Goal: Task Accomplishment & Management: Complete application form

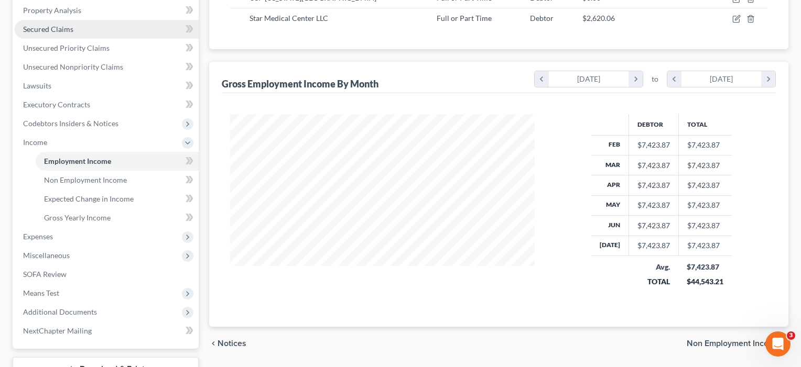
scroll to position [269, 0]
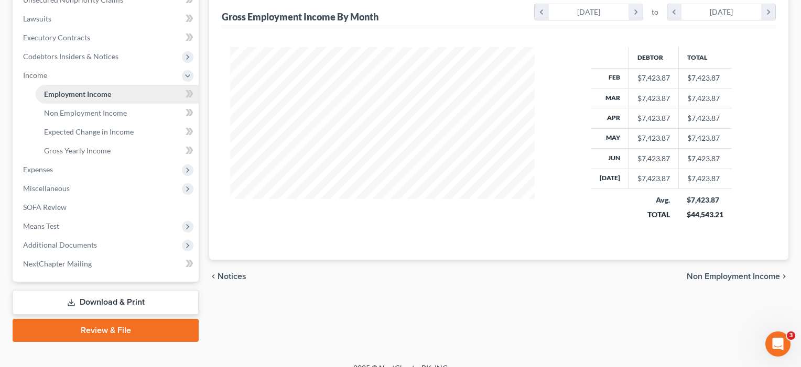
click at [112, 94] on link "Employment Income" at bounding box center [117, 94] width 163 height 19
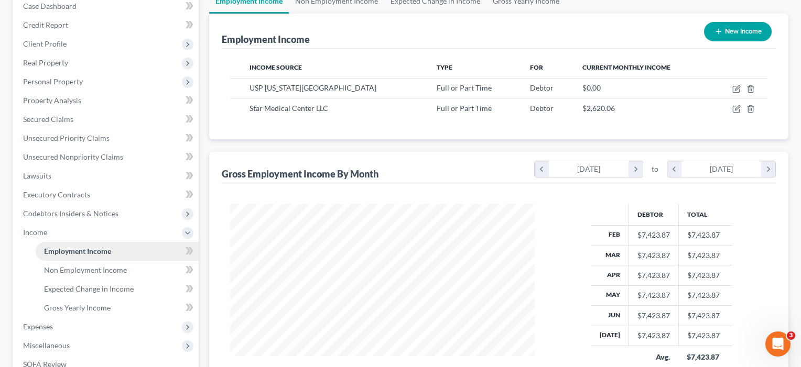
scroll to position [24, 0]
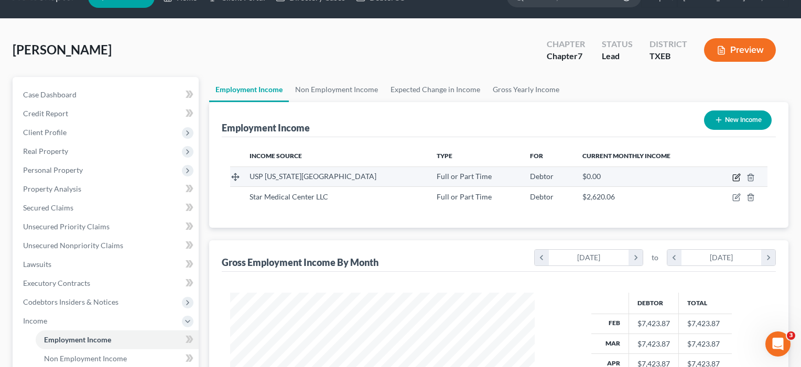
click at [737, 178] on icon "button" at bounding box center [736, 177] width 8 height 8
select select "0"
select select "45"
select select "2"
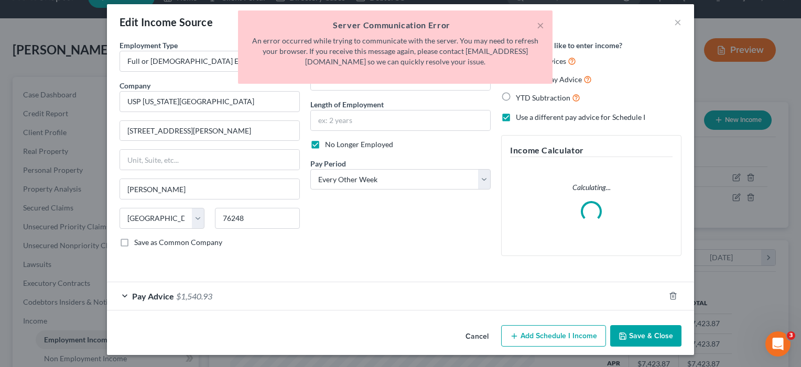
scroll to position [8, 0]
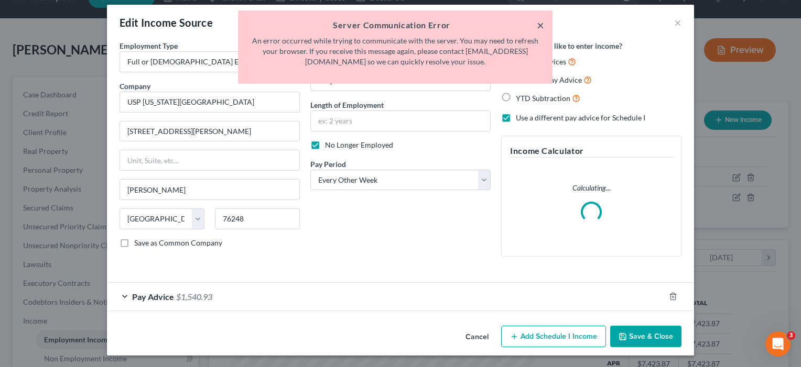
click at [540, 25] on button "×" at bounding box center [539, 25] width 7 height 13
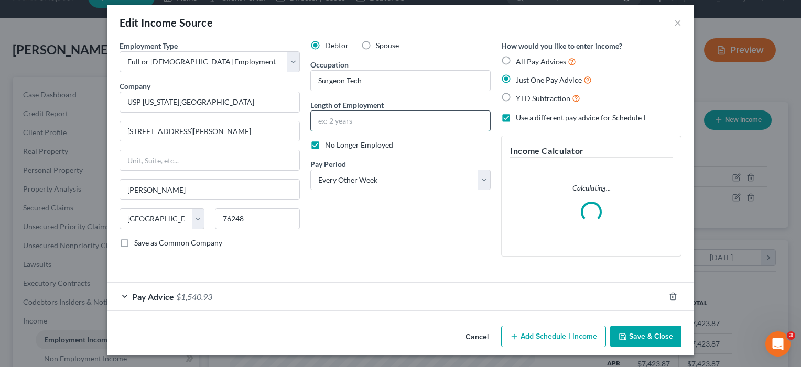
click at [349, 124] on input "text" at bounding box center [400, 121] width 179 height 20
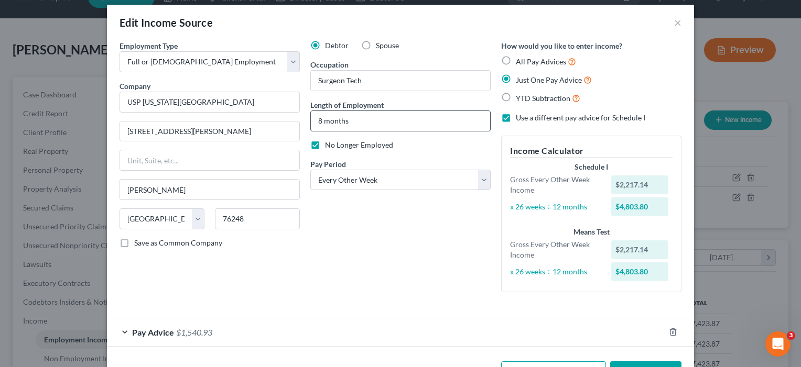
click at [320, 119] on input "8 months" at bounding box center [400, 121] width 179 height 20
click at [322, 123] on input "8 months" at bounding box center [400, 121] width 179 height 20
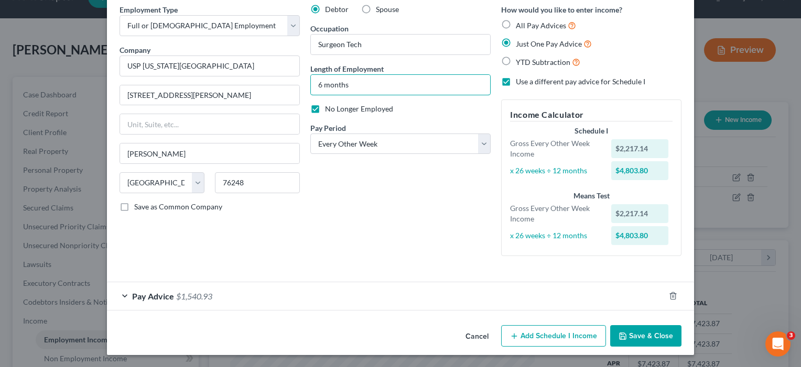
scroll to position [43, 0]
type input "6 months"
click at [550, 337] on button "Add Schedule I Income" at bounding box center [553, 337] width 105 height 22
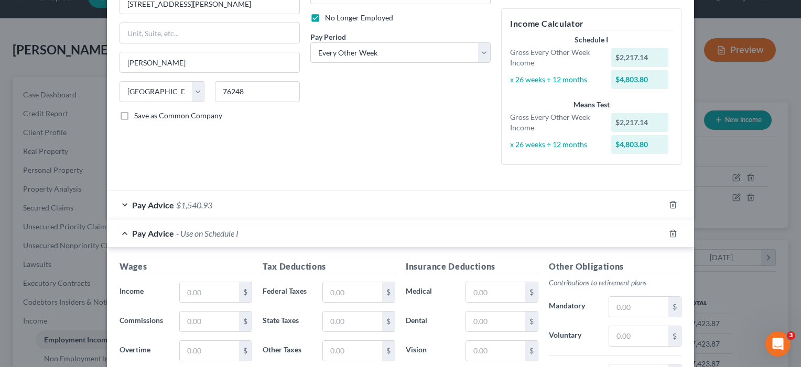
scroll to position [243, 0]
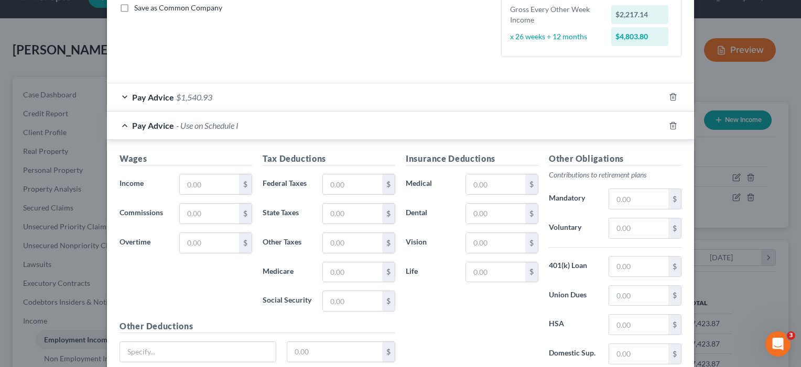
click at [280, 96] on div "Pay Advice $1,540.93" at bounding box center [385, 97] width 557 height 28
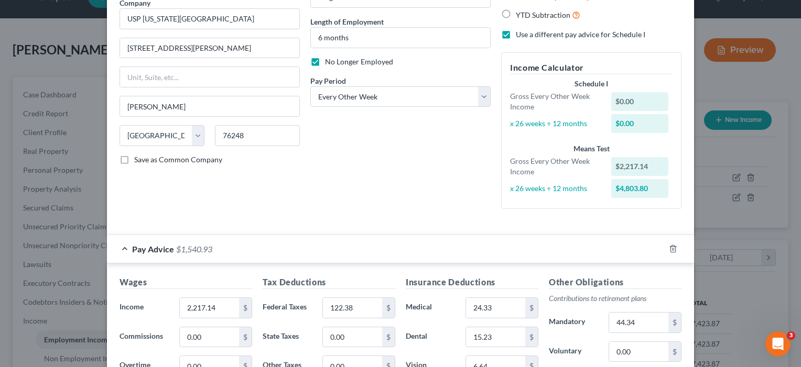
scroll to position [97, 0]
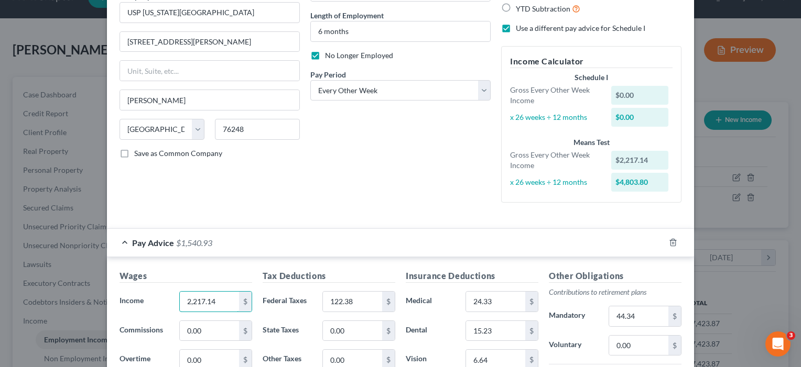
drag, startPoint x: 222, startPoint y: 299, endPoint x: 163, endPoint y: 297, distance: 59.3
click at [163, 297] on div "Income * 2,217.14 $" at bounding box center [185, 301] width 143 height 21
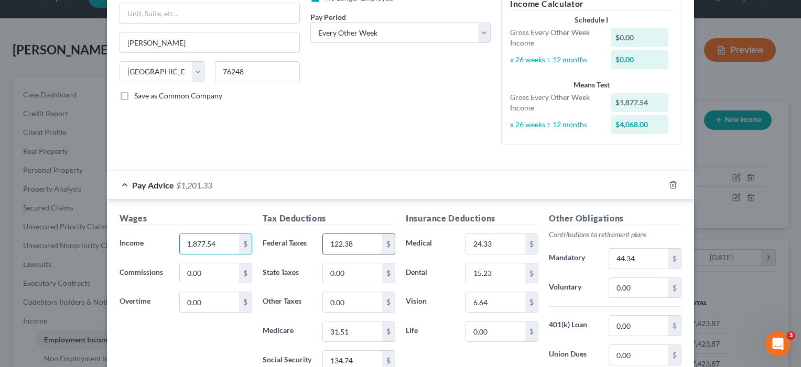
type input "1,877.54"
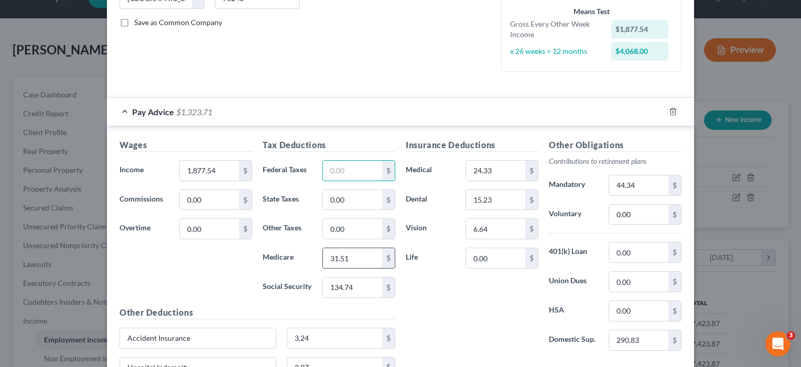
scroll to position [228, 0]
drag, startPoint x: 356, startPoint y: 255, endPoint x: 308, endPoint y: 254, distance: 48.2
click at [308, 254] on div "Medicare 31.51 $" at bounding box center [328, 258] width 143 height 21
drag, startPoint x: 352, startPoint y: 337, endPoint x: 295, endPoint y: 334, distance: 57.2
click at [295, 334] on input "3.24" at bounding box center [334, 338] width 95 height 20
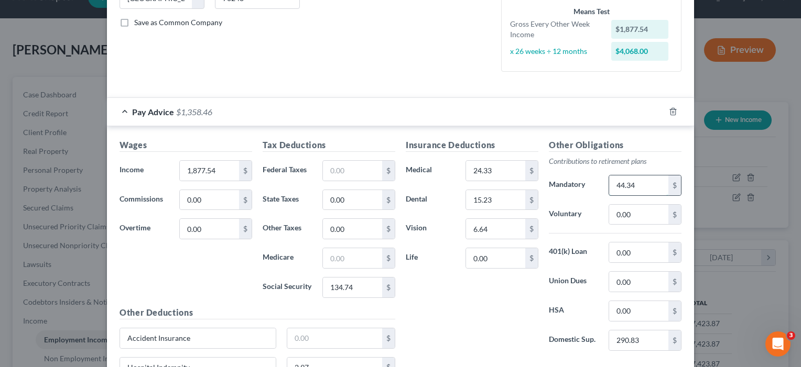
drag, startPoint x: 642, startPoint y: 184, endPoint x: 611, endPoint y: 182, distance: 30.5
click at [611, 182] on input "44.34" at bounding box center [638, 186] width 59 height 20
drag, startPoint x: 628, startPoint y: 342, endPoint x: 560, endPoint y: 337, distance: 68.3
click at [560, 337] on div "Domestic Sup. 290.83 $" at bounding box center [614, 340] width 143 height 21
drag, startPoint x: 499, startPoint y: 230, endPoint x: 463, endPoint y: 230, distance: 36.7
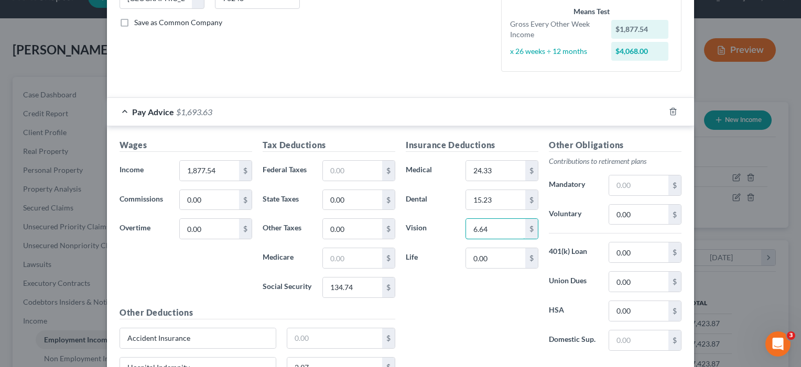
click at [463, 230] on div "6.64 $" at bounding box center [501, 228] width 83 height 21
drag, startPoint x: 489, startPoint y: 200, endPoint x: 450, endPoint y: 198, distance: 38.8
click at [450, 198] on div "Dental 15.23 $" at bounding box center [471, 200] width 143 height 21
drag, startPoint x: 487, startPoint y: 162, endPoint x: 476, endPoint y: 163, distance: 11.6
click at [476, 163] on input "24.33" at bounding box center [495, 171] width 59 height 20
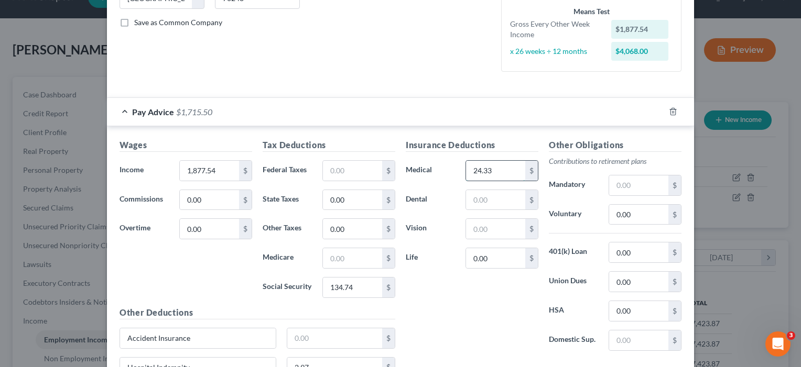
drag, startPoint x: 477, startPoint y: 169, endPoint x: 494, endPoint y: 169, distance: 16.8
click at [494, 169] on input "24.33" at bounding box center [495, 171] width 59 height 20
type input "2"
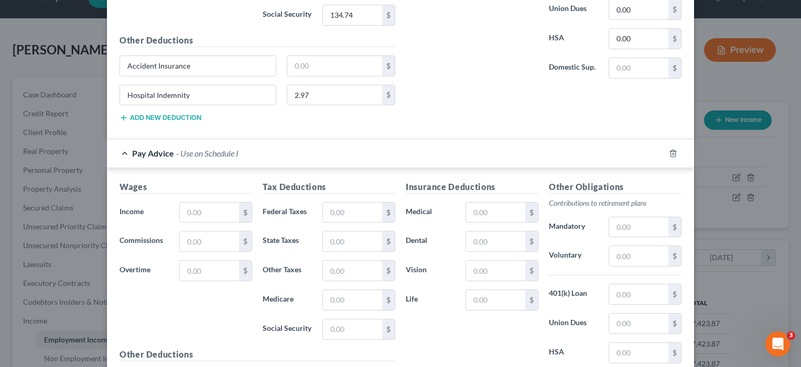
scroll to position [504, 0]
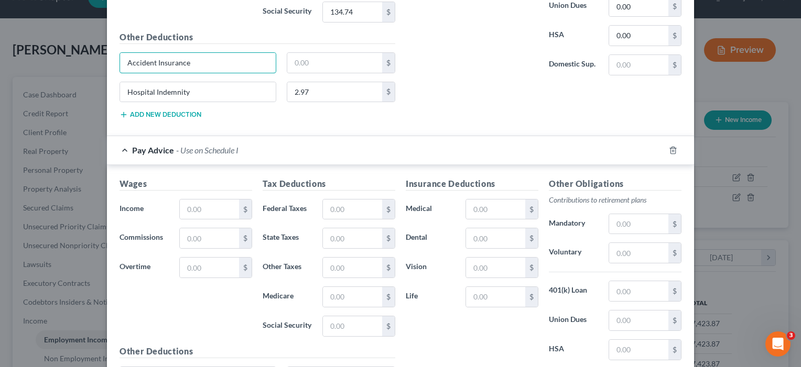
drag, startPoint x: 210, startPoint y: 66, endPoint x: 111, endPoint y: 51, distance: 99.6
drag, startPoint x: 210, startPoint y: 87, endPoint x: 70, endPoint y: 85, distance: 139.9
click at [335, 93] on input "2.97" at bounding box center [334, 92] width 95 height 20
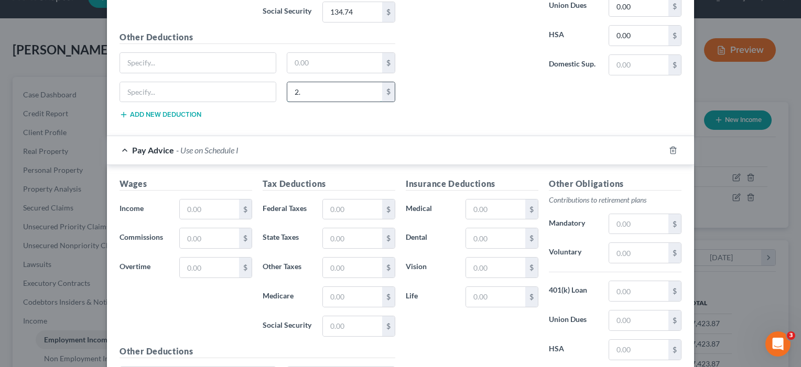
type input "2"
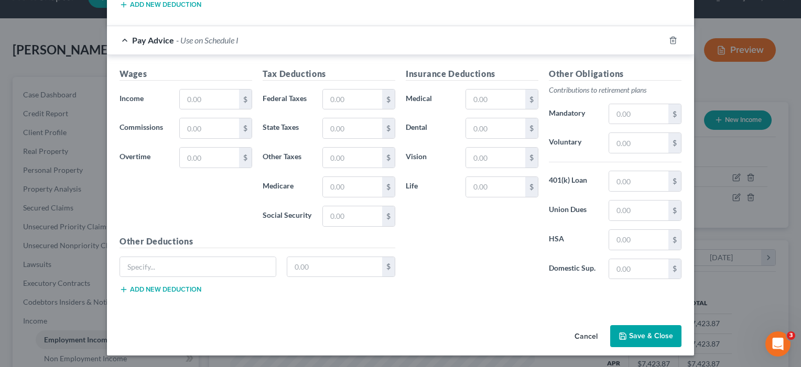
scroll to position [614, 0]
click at [634, 341] on button "Save & Close" at bounding box center [645, 337] width 71 height 22
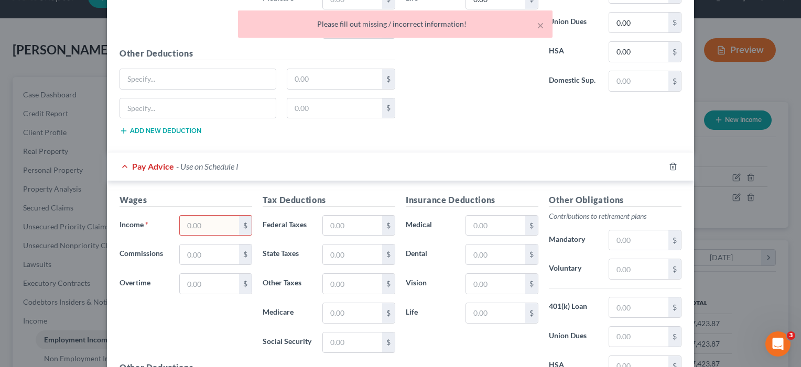
scroll to position [475, 0]
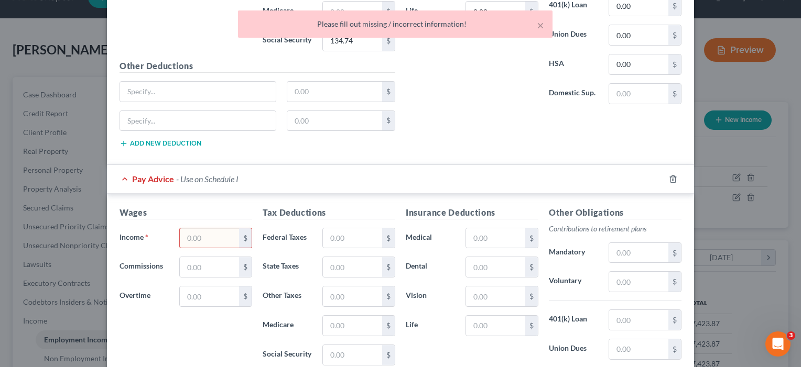
click at [216, 237] on input "text" at bounding box center [209, 238] width 59 height 20
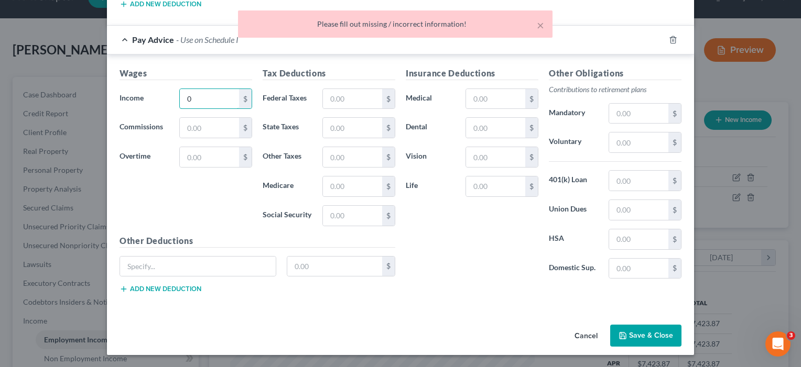
scroll to position [614, 0]
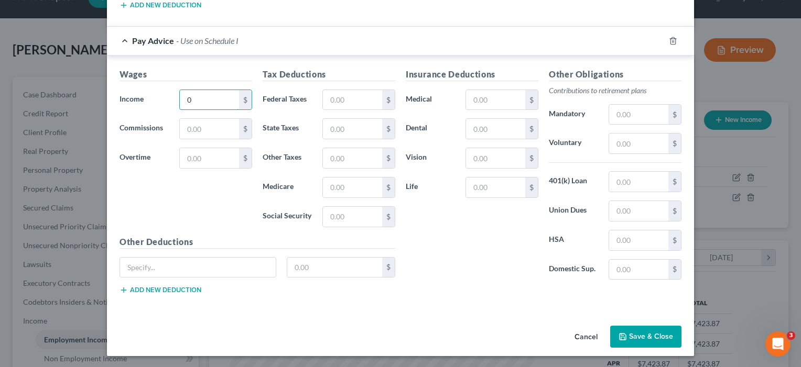
type input "0"
click at [641, 337] on button "Save & Close" at bounding box center [645, 337] width 71 height 22
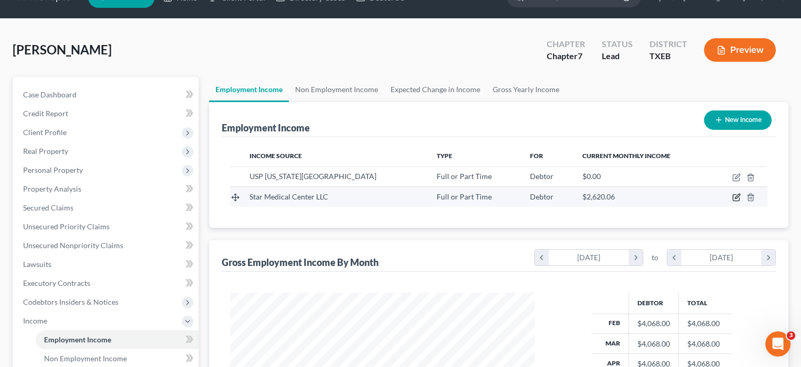
click at [739, 198] on icon "button" at bounding box center [736, 197] width 8 height 8
select select "0"
select select "45"
select select "2"
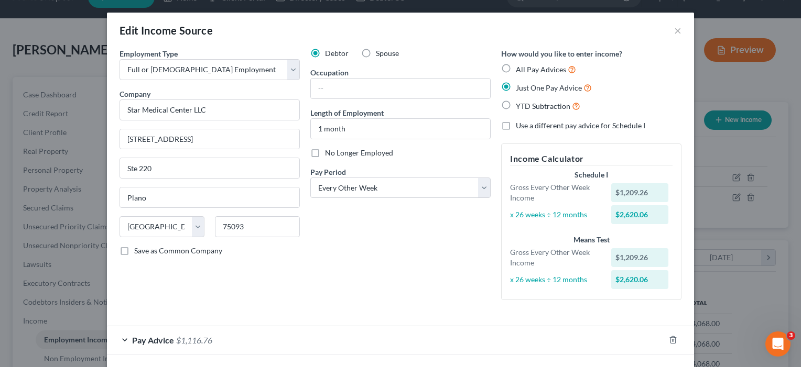
scroll to position [0, 0]
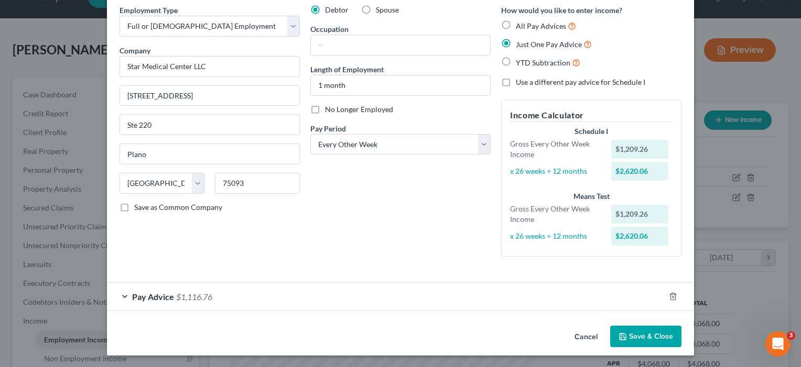
click at [344, 307] on div "Pay Advice $1,116.76" at bounding box center [385, 297] width 557 height 28
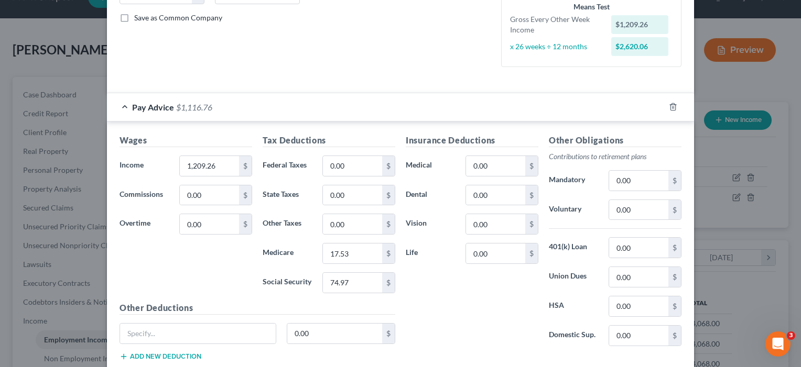
scroll to position [212, 0]
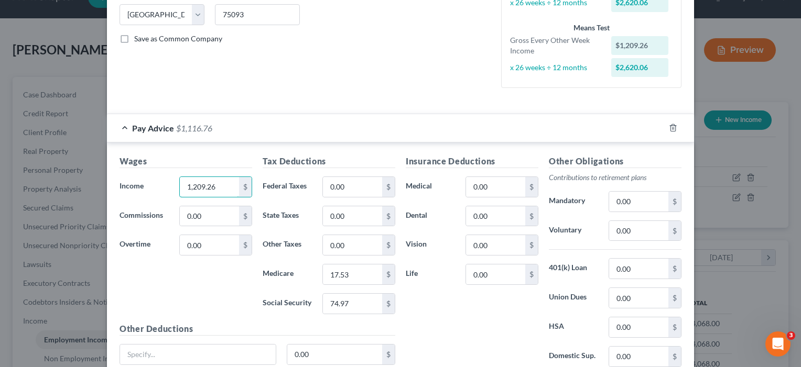
drag, startPoint x: 222, startPoint y: 190, endPoint x: 174, endPoint y: 179, distance: 49.4
click at [174, 179] on div "1,209.26 $" at bounding box center [215, 187] width 83 height 21
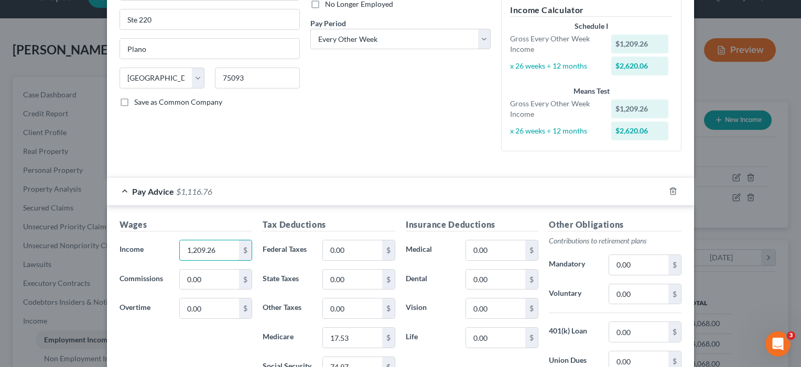
scroll to position [136, 0]
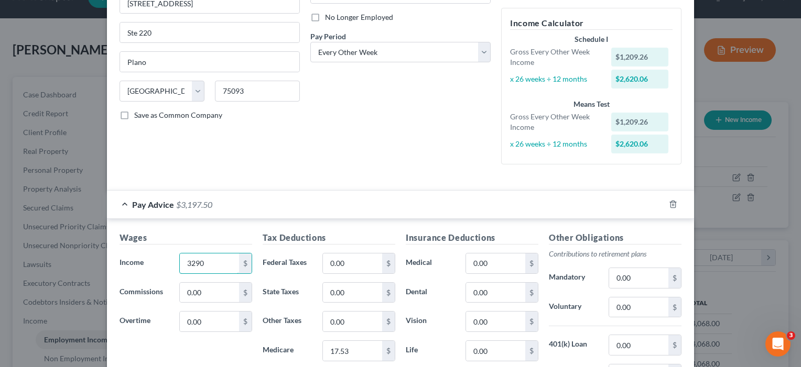
type input "3,290"
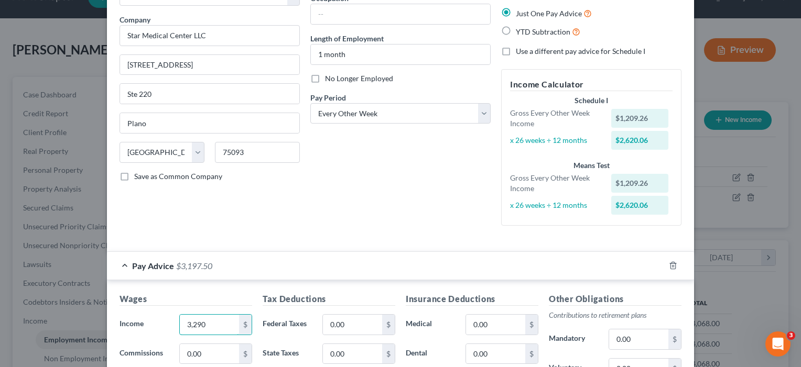
scroll to position [77, 0]
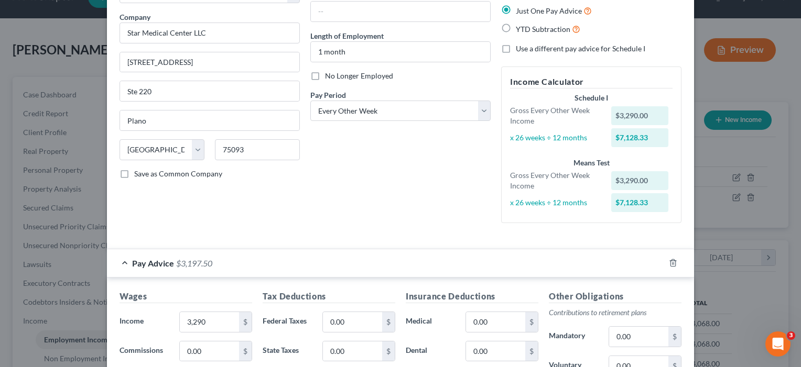
click at [516, 49] on label "Use a different pay advice for Schedule I" at bounding box center [580, 48] width 129 height 10
click at [520, 49] on input "Use a different pay advice for Schedule I" at bounding box center [523, 46] width 7 height 7
checkbox input "true"
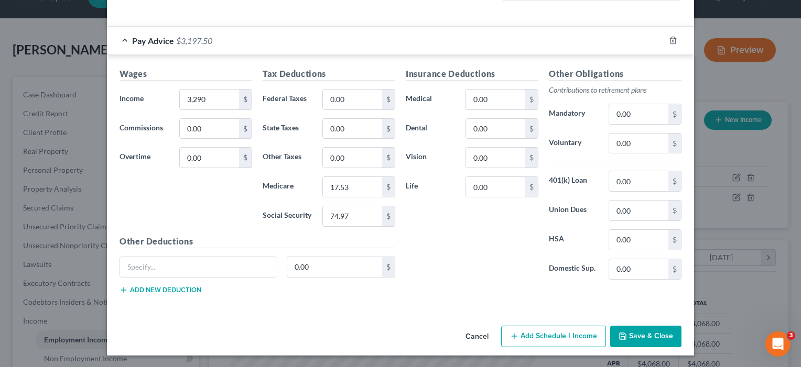
scroll to position [299, 0]
click at [552, 336] on button "Add Schedule I Income" at bounding box center [553, 337] width 105 height 22
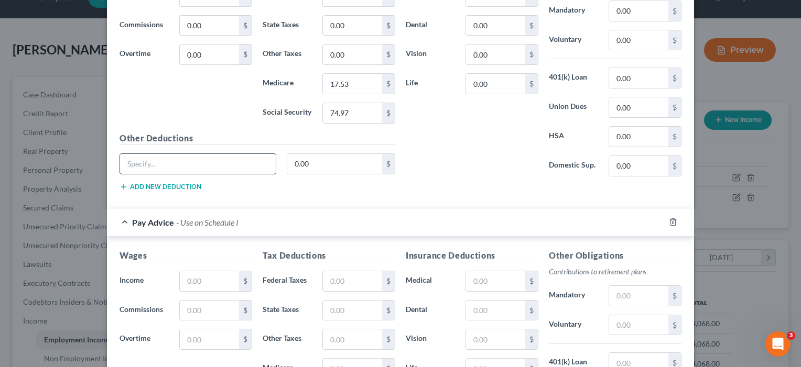
scroll to position [407, 0]
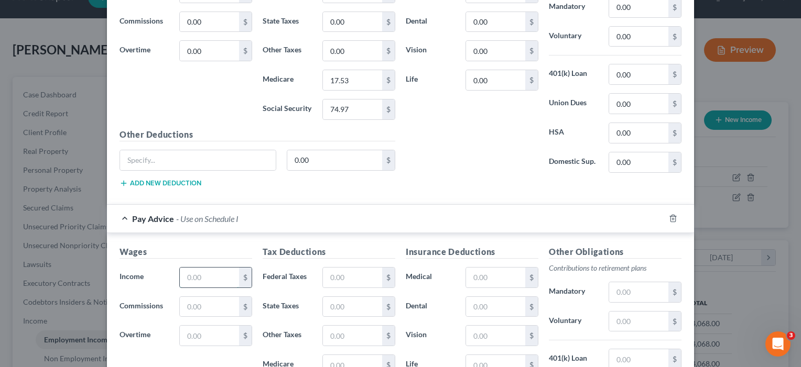
click at [200, 281] on input "text" at bounding box center [209, 278] width 59 height 20
click at [437, 179] on div "Insurance Deductions Medical 0.00 $ Dental 0.00 $ Vision 0.00 $ Life 0.00 $" at bounding box center [471, 71] width 143 height 221
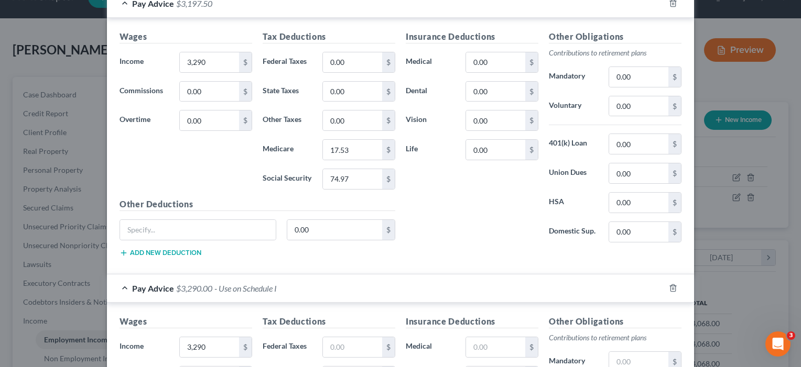
scroll to position [343, 0]
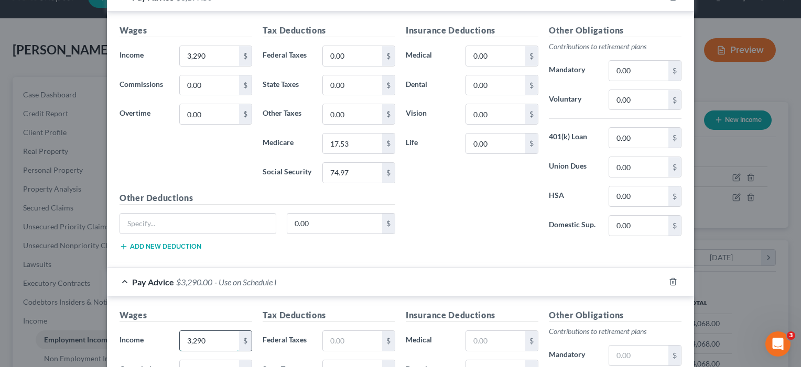
click at [201, 339] on input "3,290" at bounding box center [209, 341] width 59 height 20
type input "3,280"
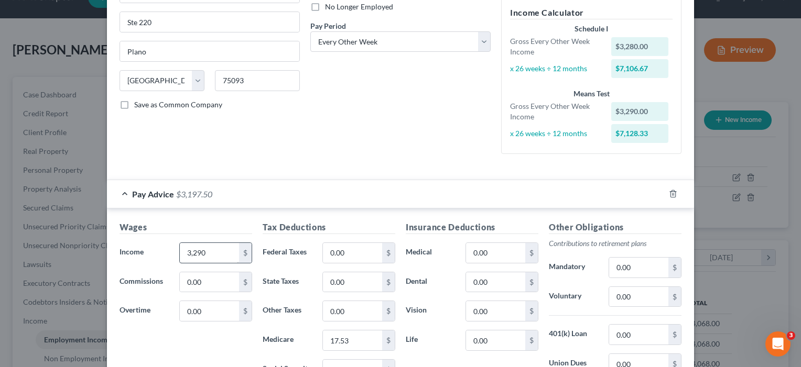
scroll to position [147, 0]
drag, startPoint x: 211, startPoint y: 253, endPoint x: 150, endPoint y: 250, distance: 61.4
click at [150, 250] on div "Income * 3,290 $" at bounding box center [185, 252] width 143 height 21
type input "0"
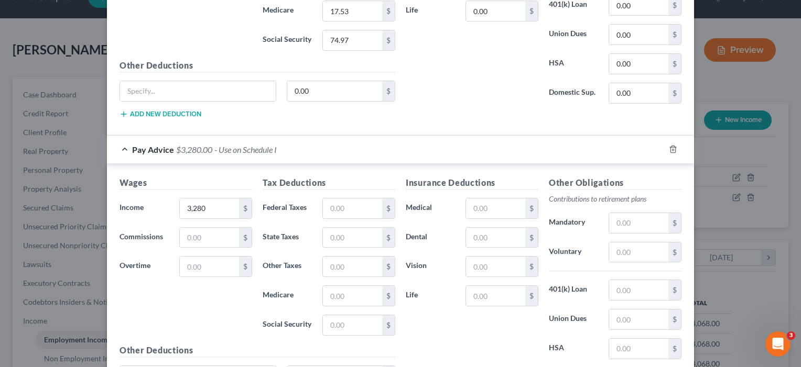
scroll to position [477, 0]
click at [347, 201] on input "text" at bounding box center [352, 208] width 59 height 20
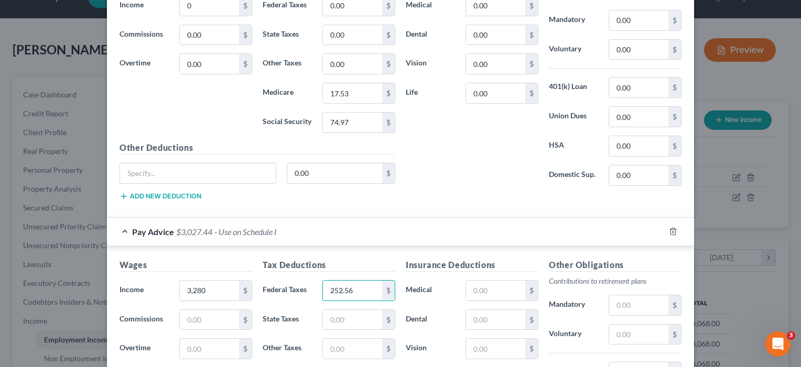
scroll to position [381, 0]
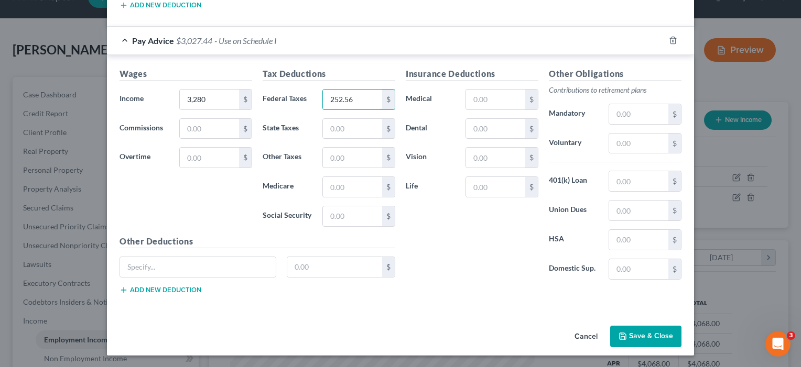
type input "252.56"
click at [654, 334] on button "Save & Close" at bounding box center [645, 337] width 71 height 22
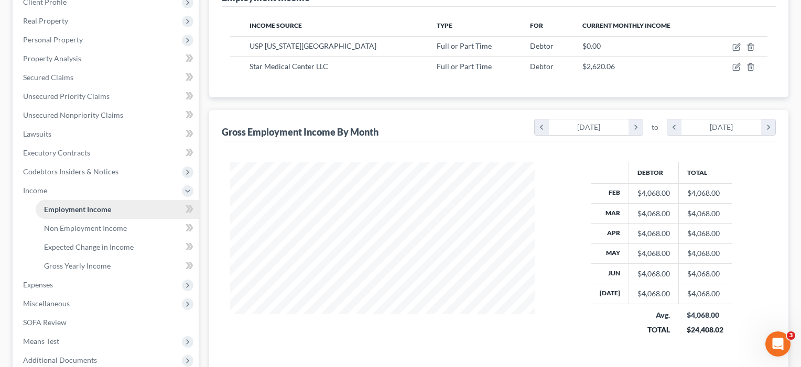
scroll to position [185, 0]
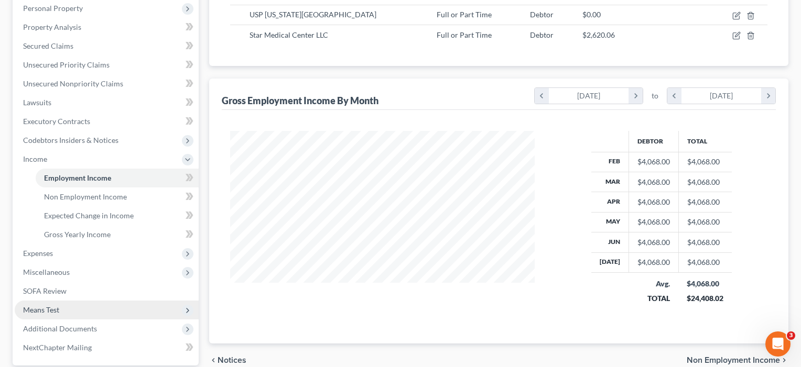
click at [56, 309] on span "Means Test" at bounding box center [41, 309] width 36 height 9
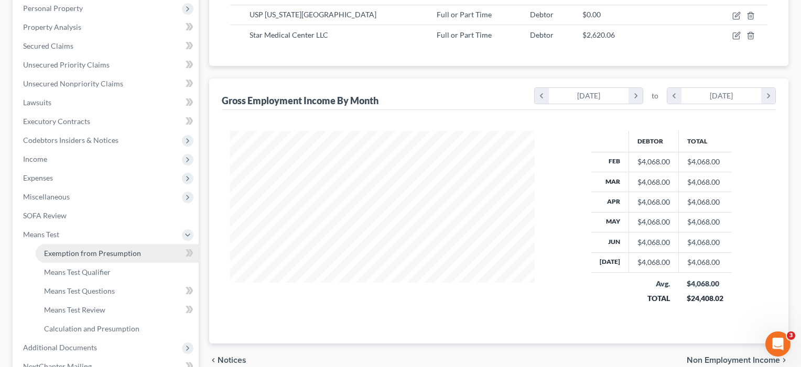
click at [107, 251] on span "Exemption from Presumption" at bounding box center [92, 253] width 97 height 9
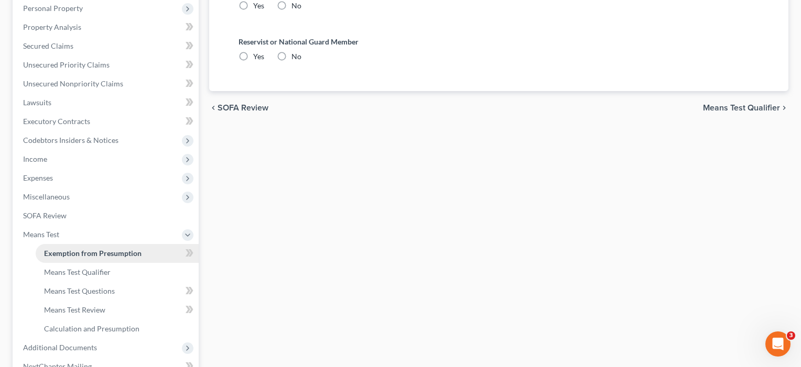
scroll to position [47, 0]
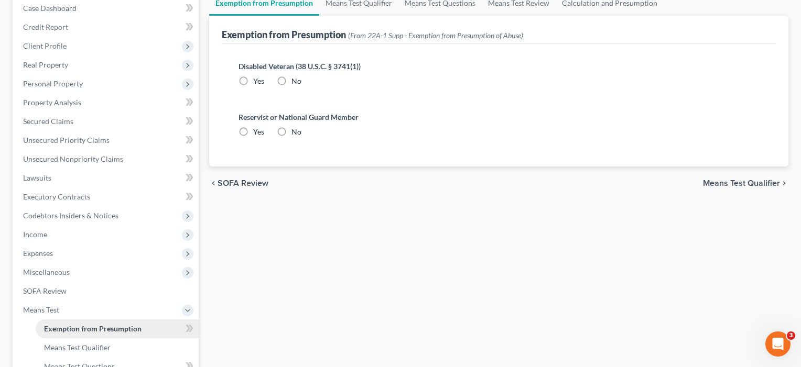
radio input "true"
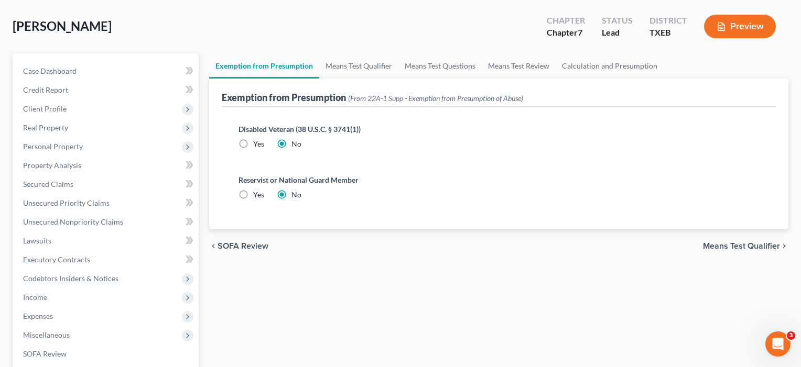
scroll to position [0, 0]
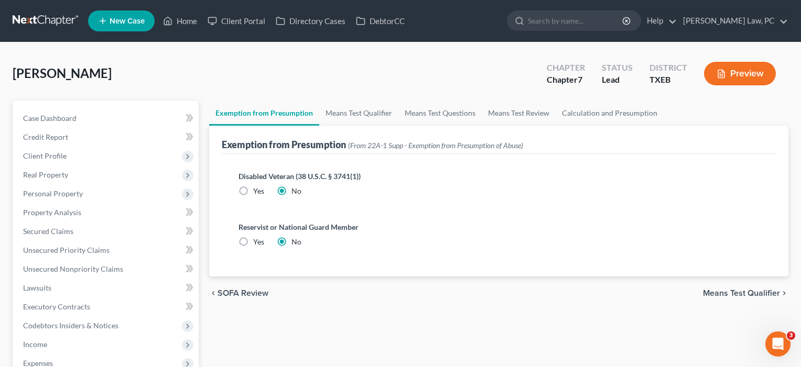
click at [721, 294] on span "Means Test Qualifier" at bounding box center [741, 293] width 77 height 8
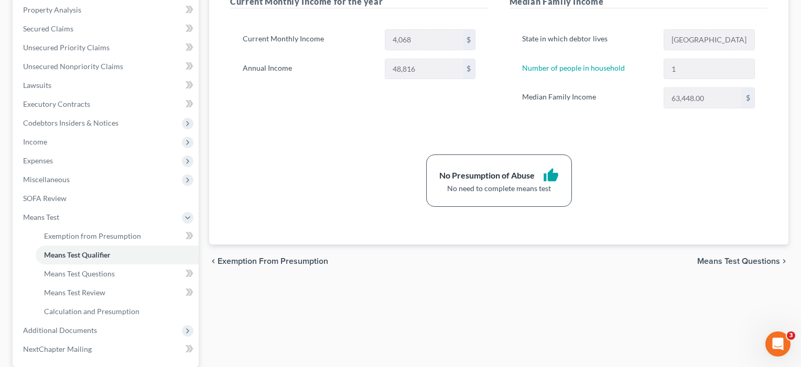
scroll to position [220, 0]
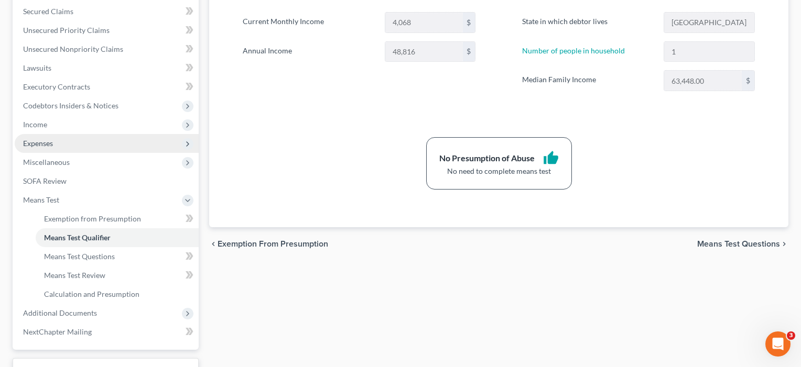
click at [35, 145] on span "Expenses" at bounding box center [38, 143] width 30 height 9
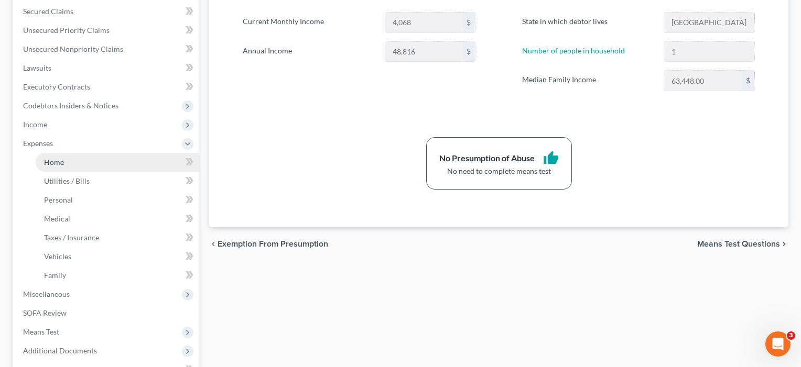
click at [56, 163] on span "Home" at bounding box center [54, 162] width 20 height 9
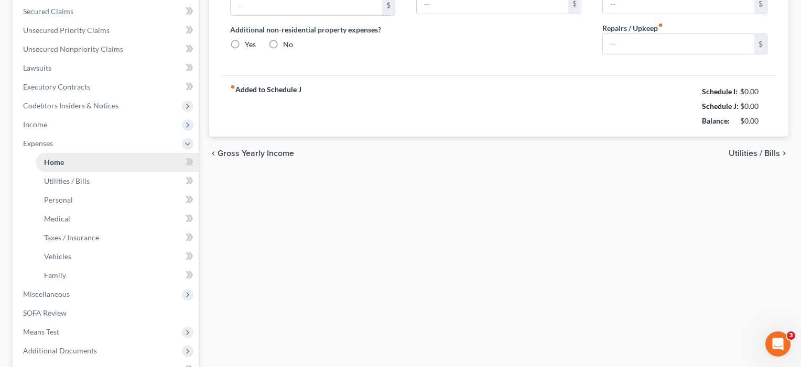
scroll to position [3, 0]
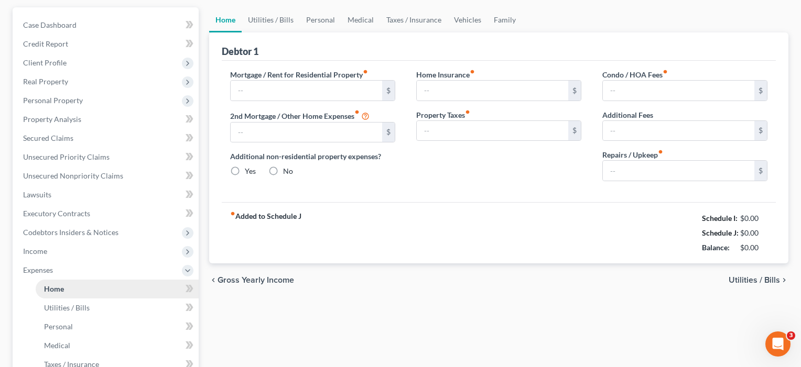
type input "0.00"
radio input "true"
type input "0.00"
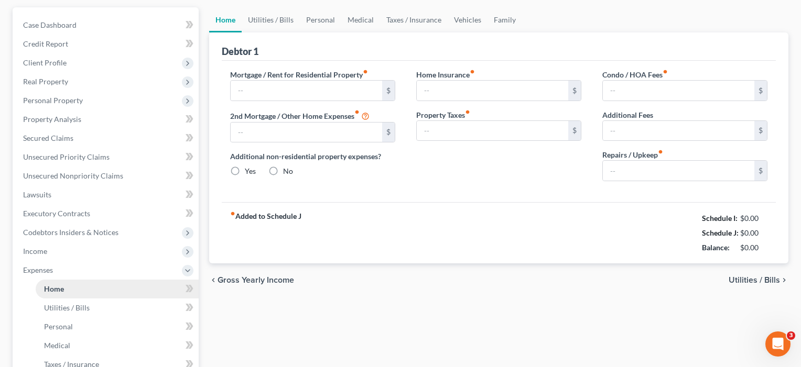
type input "0.00"
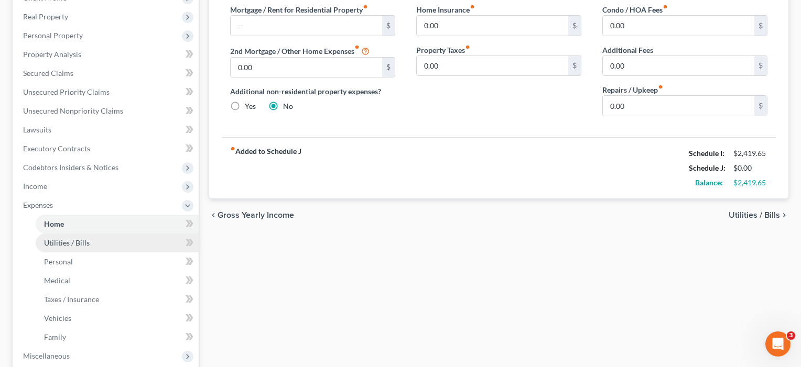
scroll to position [160, 0]
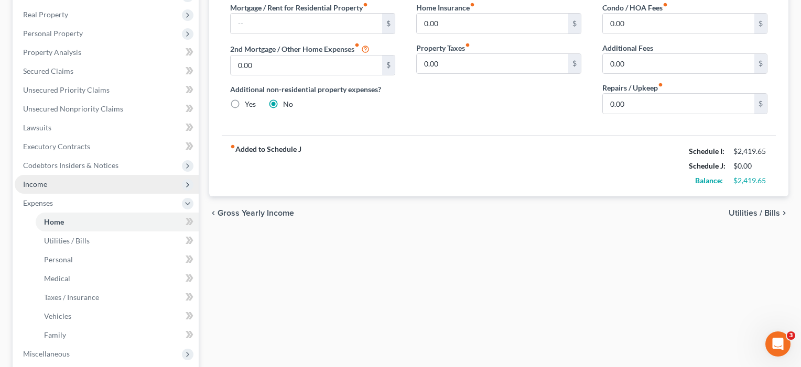
click at [54, 189] on span "Income" at bounding box center [107, 184] width 184 height 19
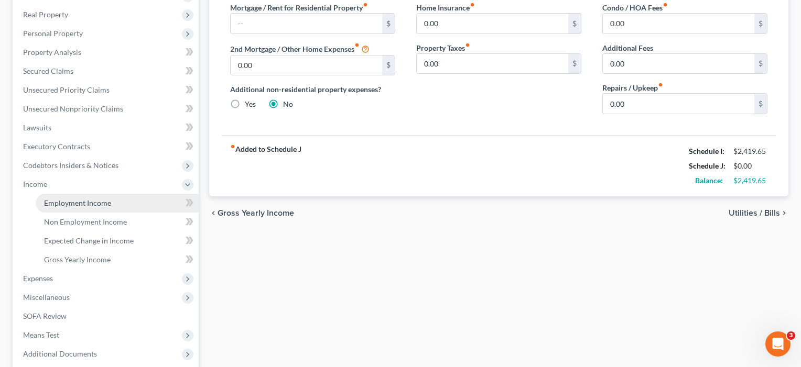
click at [69, 207] on link "Employment Income" at bounding box center [117, 203] width 163 height 19
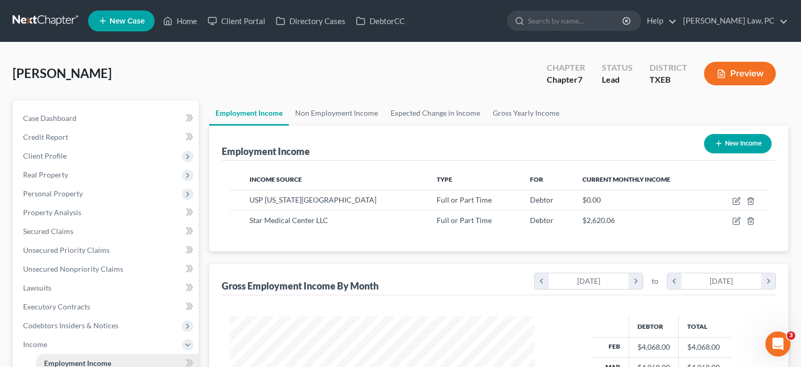
scroll to position [188, 326]
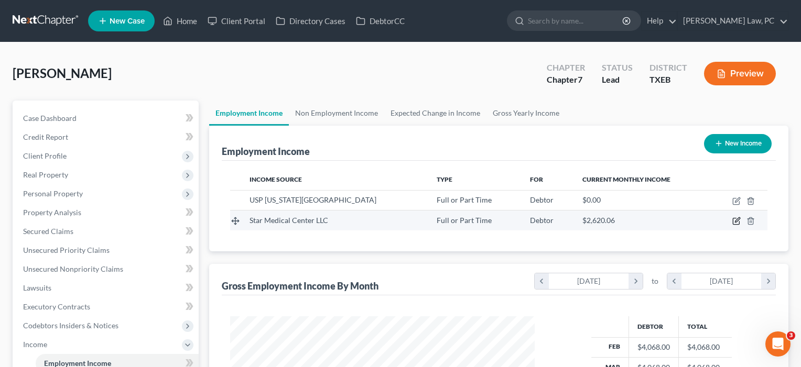
click at [736, 223] on icon "button" at bounding box center [736, 221] width 8 height 8
select select "0"
select select "45"
select select "2"
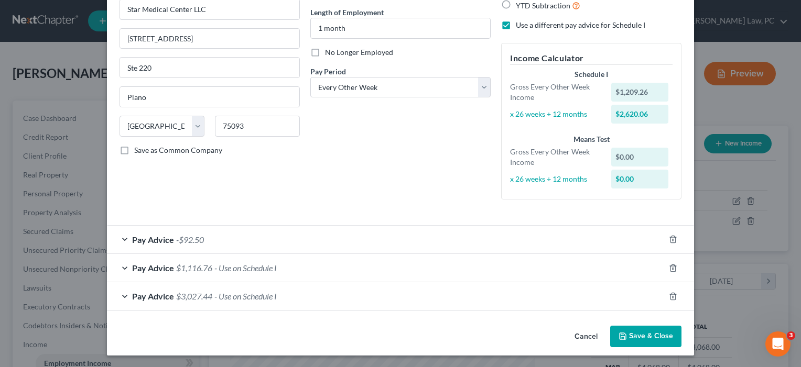
scroll to position [100, 0]
click at [417, 297] on div "Pay Advice $3,027.44 - Use on Schedule I" at bounding box center [385, 297] width 557 height 28
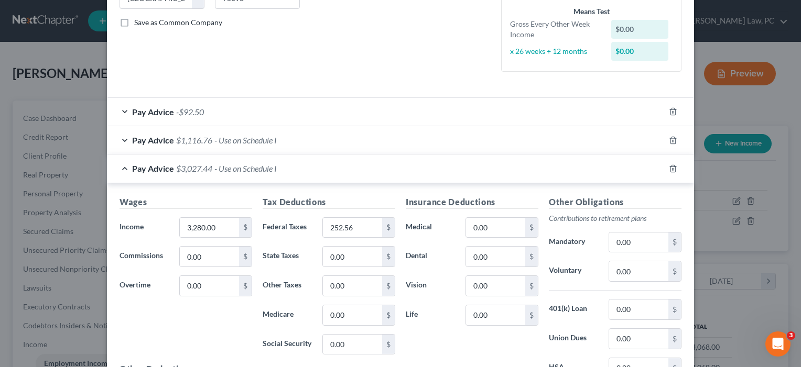
scroll to position [203, 0]
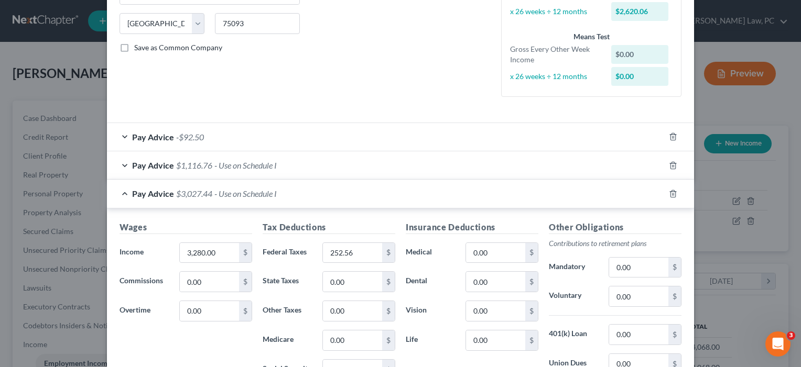
click at [368, 160] on div "Pay Advice $1,116.76 - Use on Schedule I" at bounding box center [385, 165] width 557 height 28
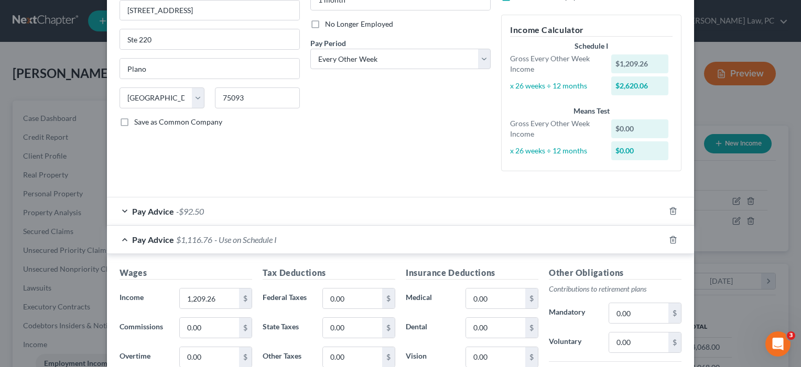
scroll to position [170, 0]
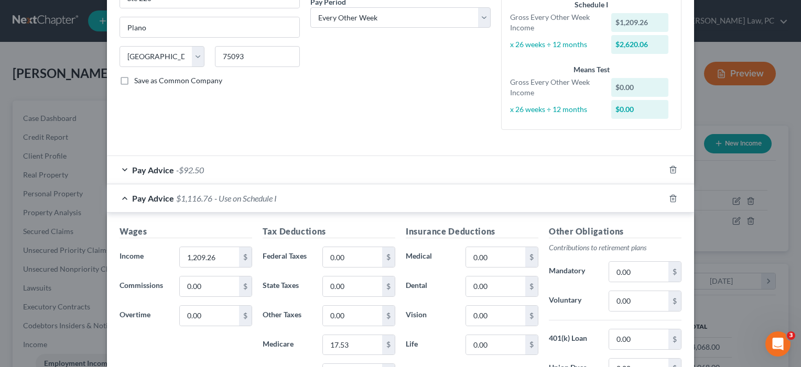
click at [393, 170] on div "Pay Advice -$92.50" at bounding box center [385, 170] width 557 height 28
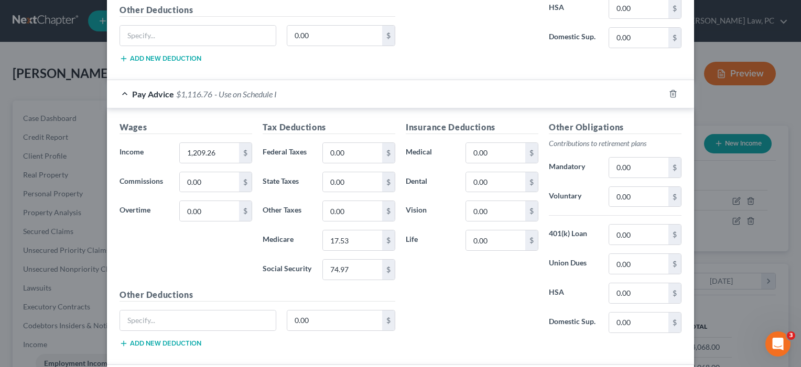
scroll to position [490, 0]
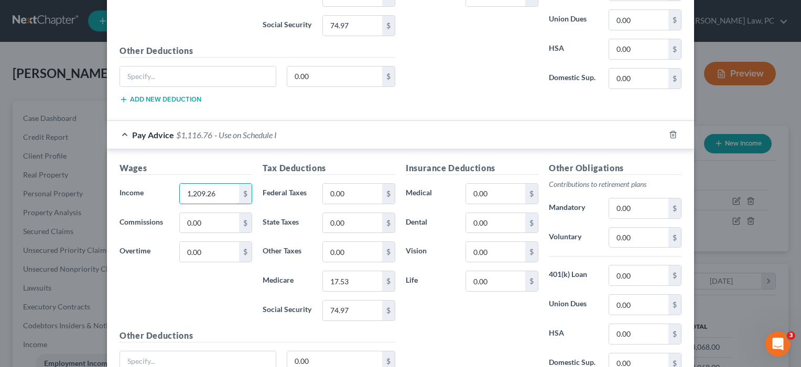
drag, startPoint x: 215, startPoint y: 197, endPoint x: 156, endPoint y: 182, distance: 60.5
click at [156, 183] on div "Income * 1,209.26 $" at bounding box center [185, 193] width 143 height 21
type input "0"
click at [360, 188] on input "0.00" at bounding box center [352, 194] width 59 height 20
drag, startPoint x: 355, startPoint y: 281, endPoint x: 296, endPoint y: 279, distance: 58.7
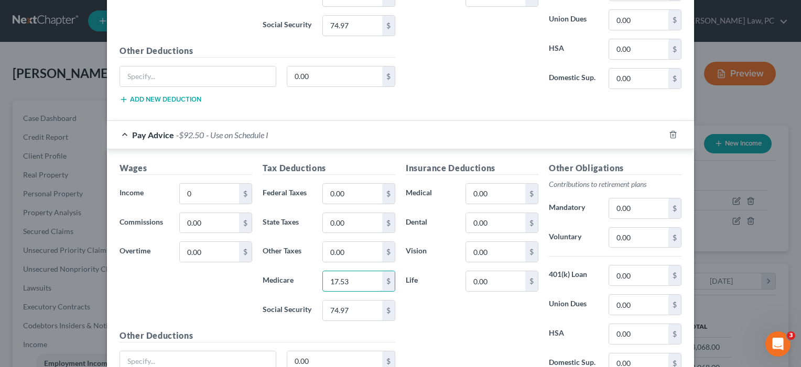
click at [296, 279] on div "Medicare 17.53 $" at bounding box center [328, 281] width 143 height 21
drag, startPoint x: 353, startPoint y: 310, endPoint x: 311, endPoint y: 306, distance: 42.1
click at [311, 306] on div "Social Security 74.97 $" at bounding box center [328, 310] width 143 height 21
click at [484, 250] on input "0.00" at bounding box center [495, 252] width 59 height 20
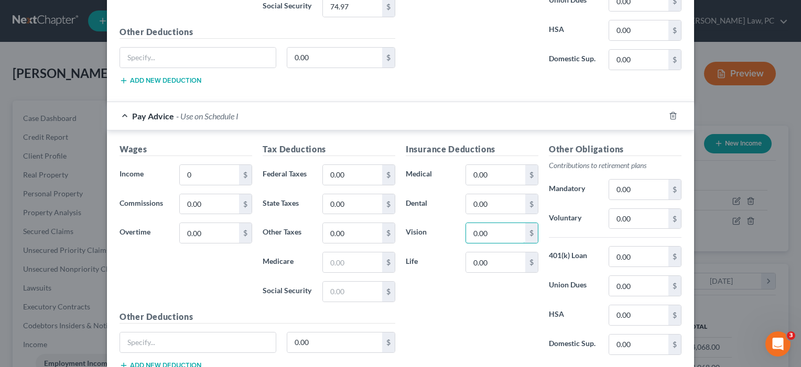
scroll to position [491, 0]
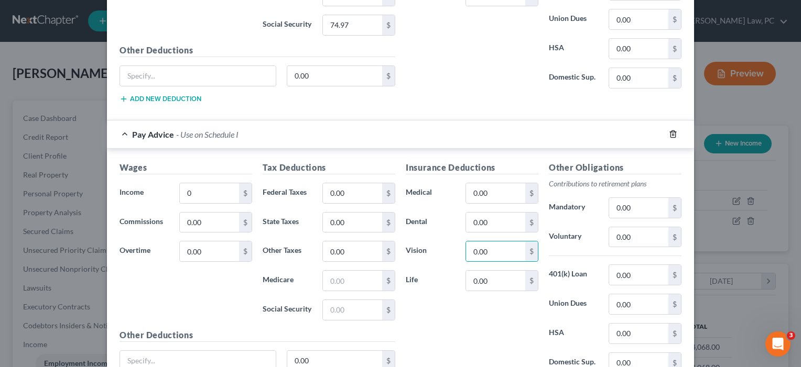
click at [671, 130] on icon "button" at bounding box center [673, 134] width 8 height 8
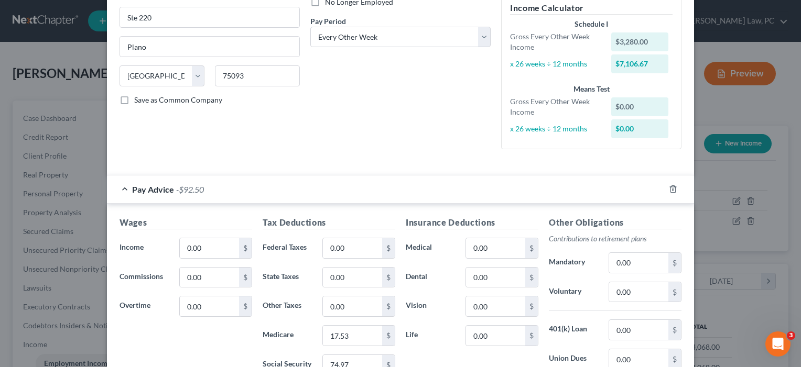
scroll to position [150, 0]
drag, startPoint x: 349, startPoint y: 339, endPoint x: 290, endPoint y: 338, distance: 59.2
click at [290, 338] on div "Medicare 17.53 $" at bounding box center [328, 336] width 143 height 21
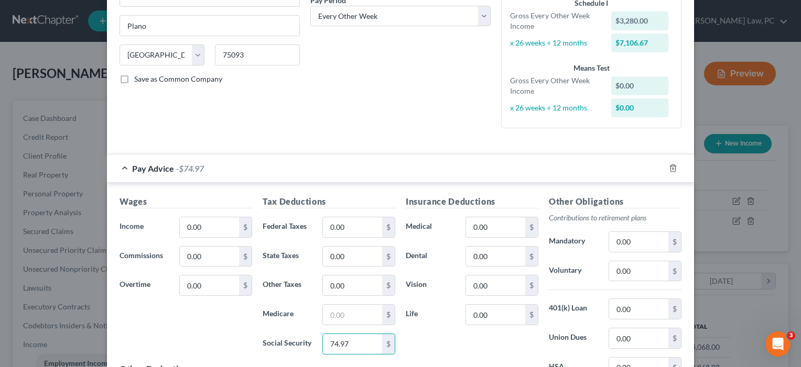
drag, startPoint x: 352, startPoint y: 345, endPoint x: 288, endPoint y: 345, distance: 63.9
click at [288, 345] on div "Social Security 74.97 $" at bounding box center [328, 344] width 143 height 21
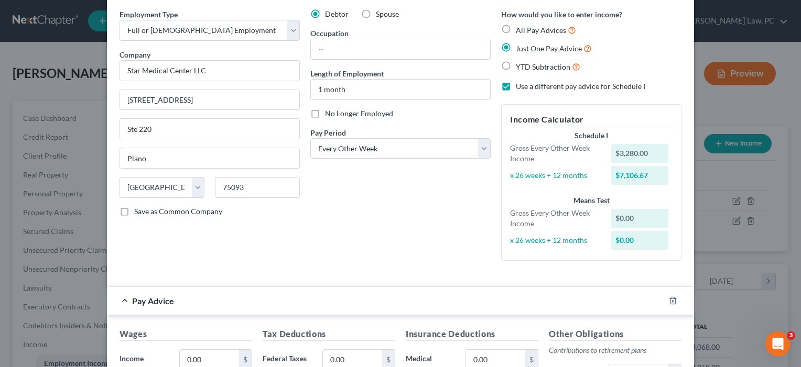
scroll to position [36, 0]
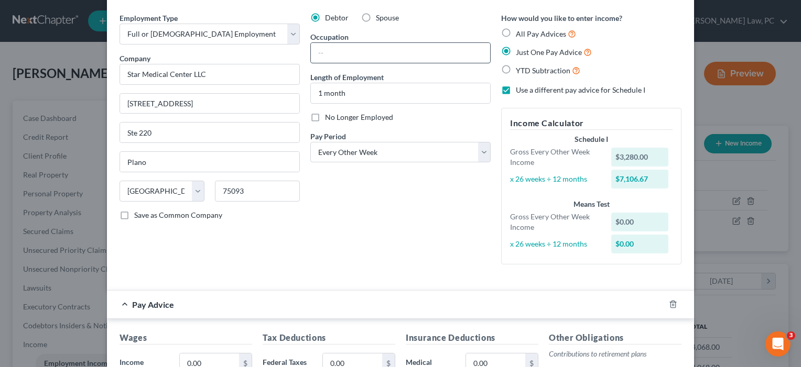
click at [391, 53] on input "text" at bounding box center [400, 53] width 179 height 20
type input "N"
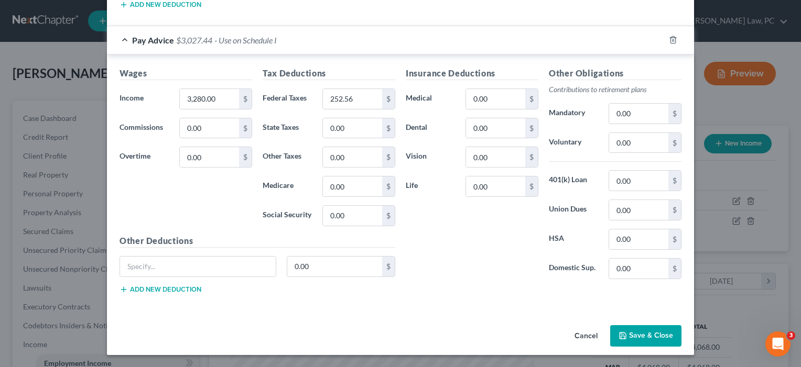
scroll to position [584, 0]
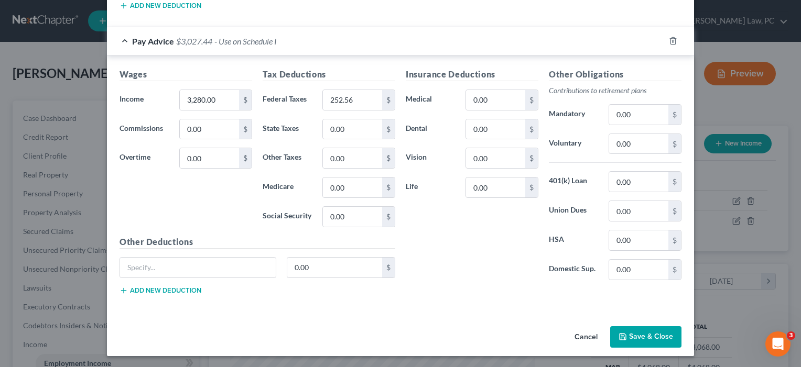
type input "Surgical technologist"
click at [640, 336] on button "Save & Close" at bounding box center [645, 337] width 71 height 22
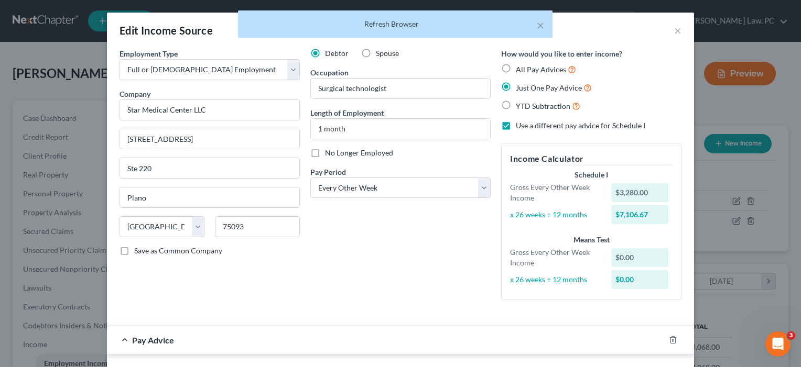
scroll to position [0, 0]
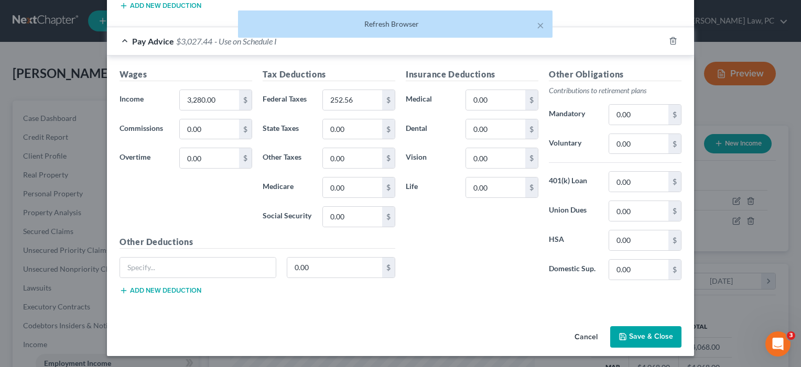
click at [646, 343] on button "Save & Close" at bounding box center [645, 337] width 71 height 22
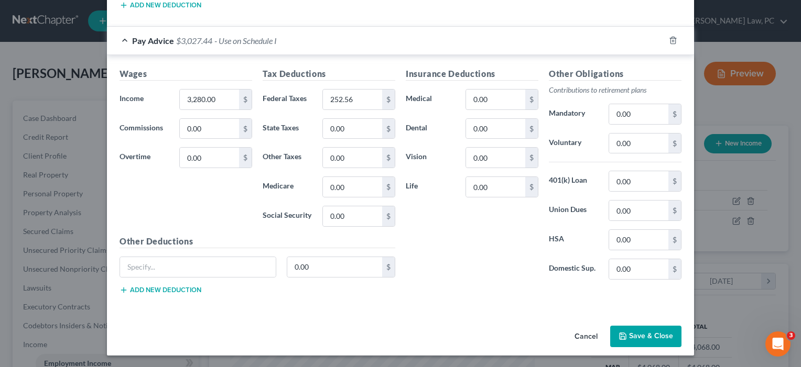
scroll to position [584, 0]
click at [641, 339] on button "Save & Close" at bounding box center [645, 337] width 71 height 22
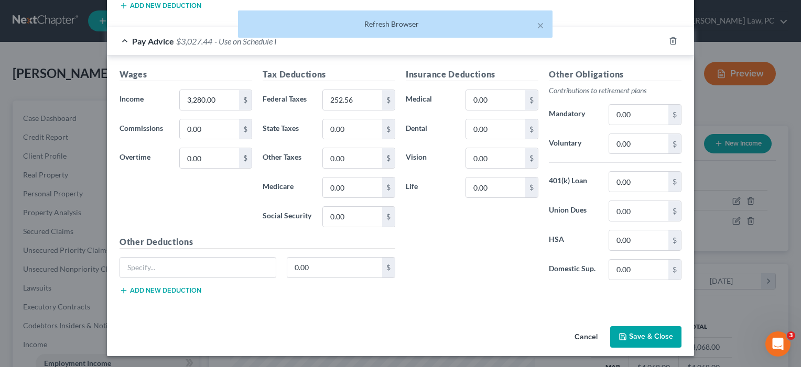
click at [641, 339] on button "Save & Close" at bounding box center [645, 337] width 71 height 22
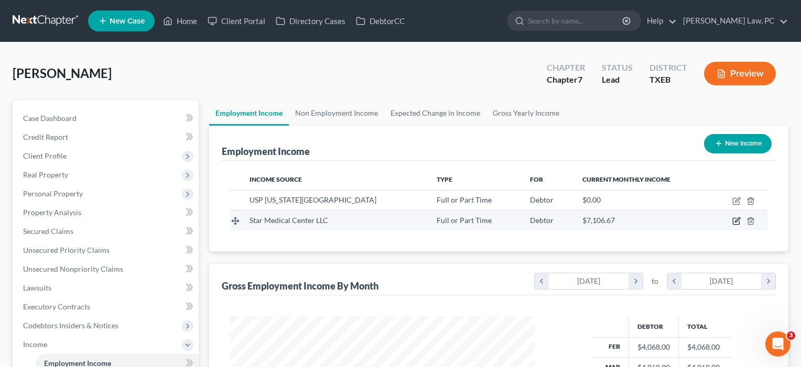
click at [736, 221] on icon "button" at bounding box center [737, 220] width 5 height 5
select select "0"
select select "45"
select select "2"
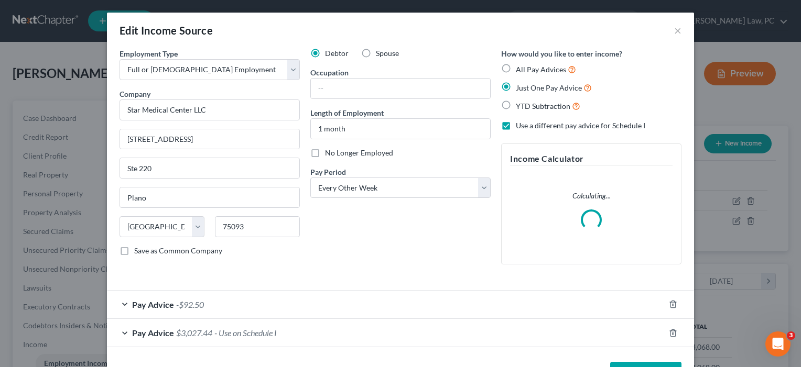
click at [358, 303] on div "Pay Advice -$92.50" at bounding box center [385, 305] width 557 height 28
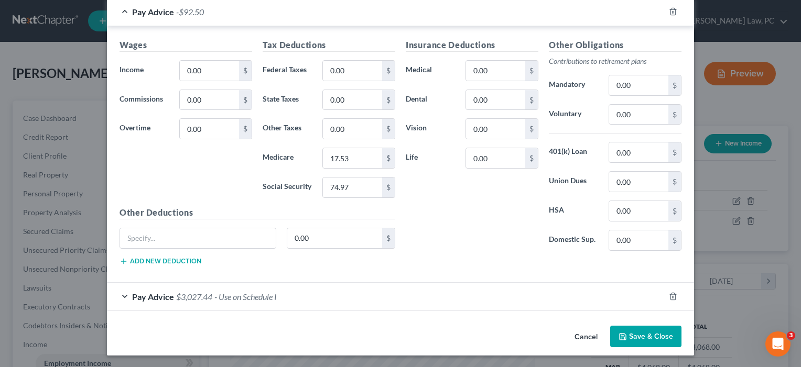
scroll to position [292, 0]
drag, startPoint x: 368, startPoint y: 156, endPoint x: 315, endPoint y: 154, distance: 52.4
click at [315, 154] on div "Medicare 17.53 $" at bounding box center [328, 158] width 143 height 21
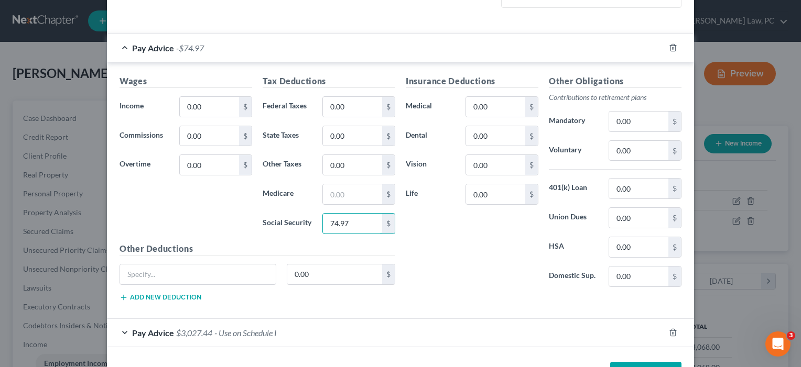
drag, startPoint x: 358, startPoint y: 221, endPoint x: 319, endPoint y: 219, distance: 38.8
click at [319, 219] on div "74.97 $" at bounding box center [358, 223] width 83 height 21
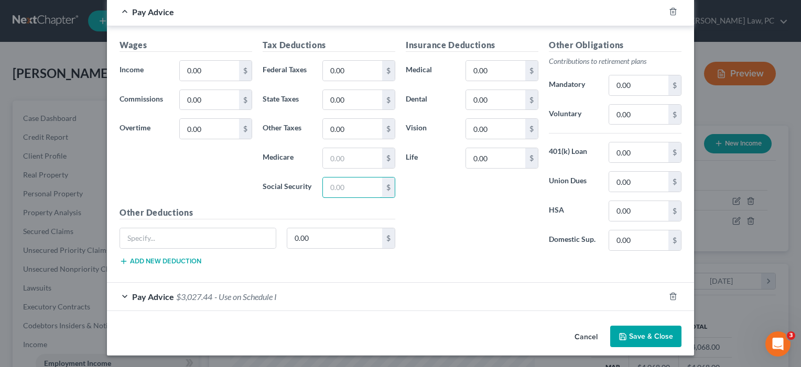
scroll to position [328, 0]
click at [633, 333] on button "Save & Close" at bounding box center [645, 337] width 71 height 22
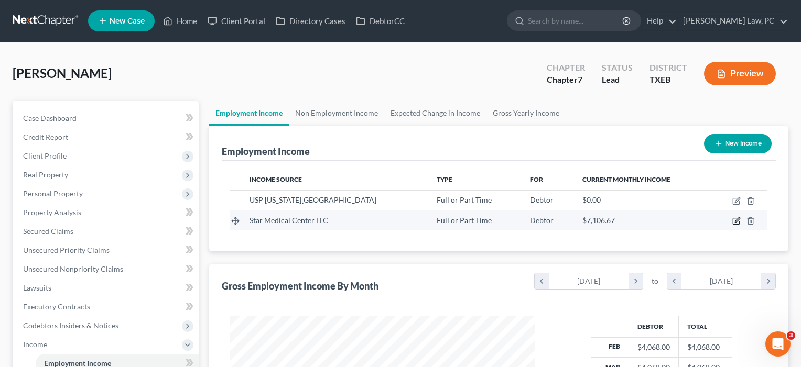
click at [734, 222] on icon "button" at bounding box center [736, 221] width 8 height 8
select select "0"
select select "45"
select select "2"
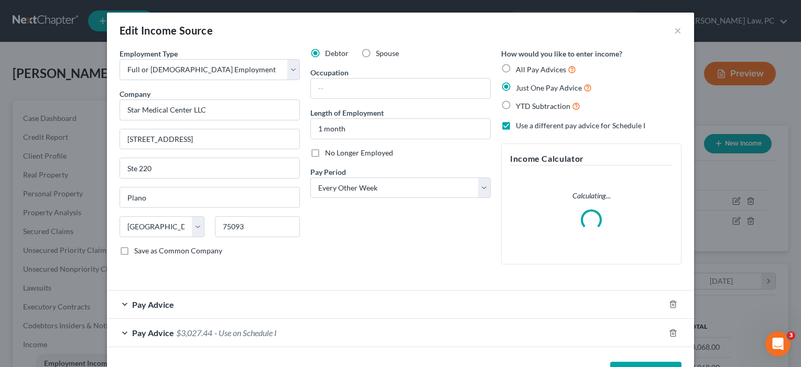
click at [304, 339] on div "Pay Advice $3,027.44 - Use on Schedule I" at bounding box center [385, 333] width 557 height 28
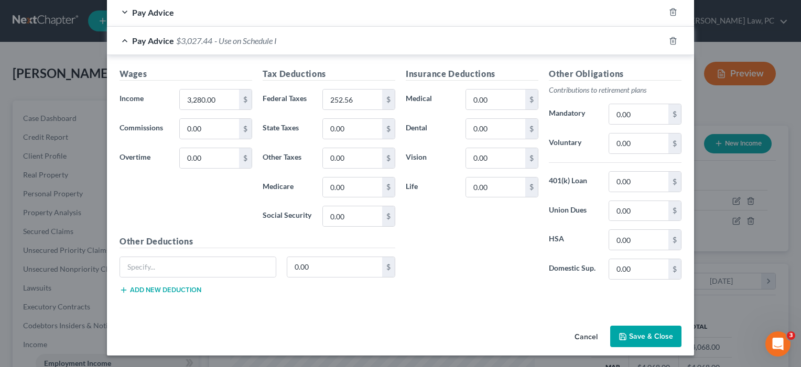
scroll to position [292, 0]
click at [667, 338] on button "Save & Close" at bounding box center [645, 337] width 71 height 22
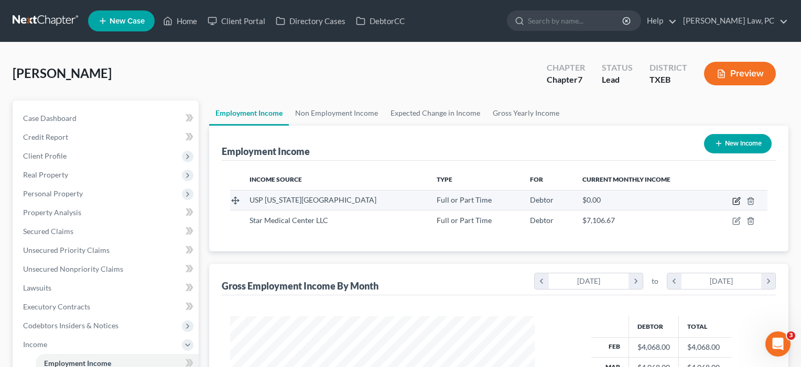
click at [737, 200] on icon "button" at bounding box center [736, 201] width 8 height 8
select select "0"
select select "45"
select select "2"
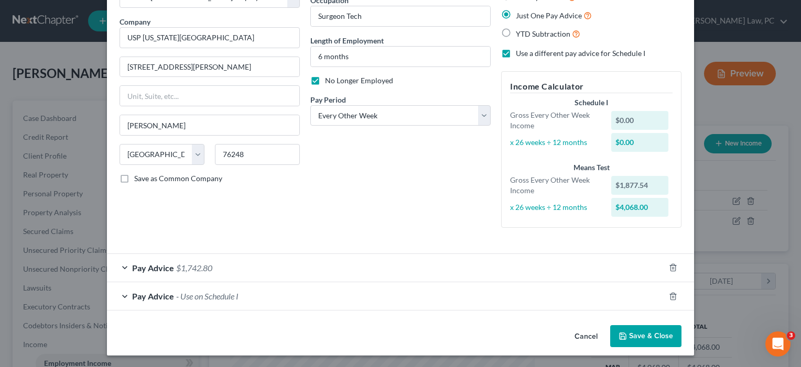
scroll to position [72, 0]
click at [657, 336] on button "Save & Close" at bounding box center [645, 337] width 71 height 22
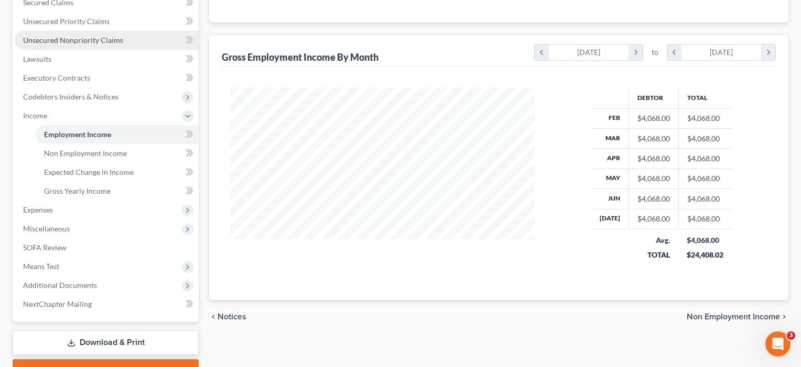
scroll to position [231, 0]
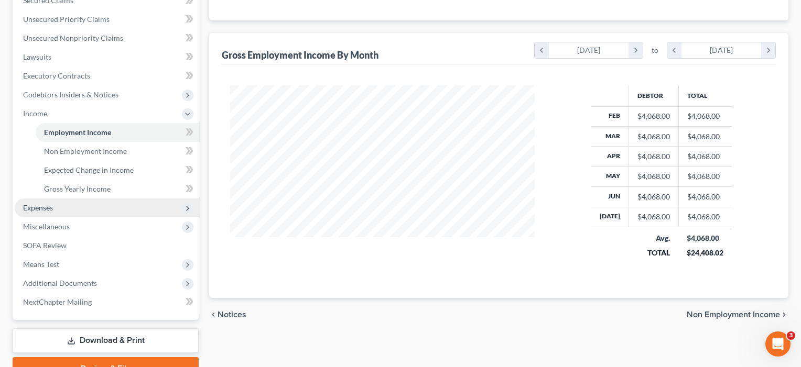
click at [41, 211] on span "Expenses" at bounding box center [38, 207] width 30 height 9
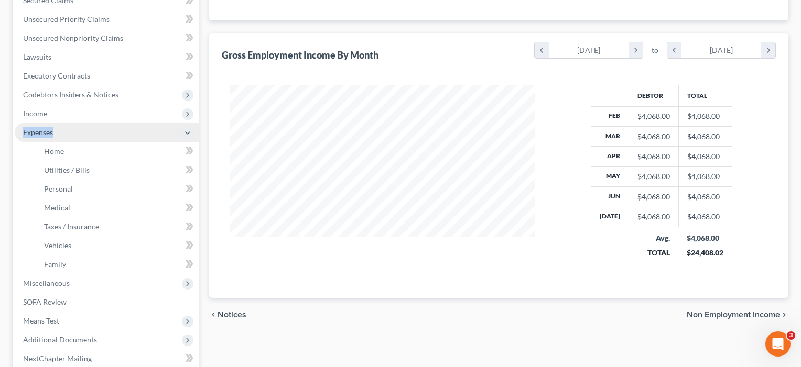
click at [41, 137] on span "Expenses" at bounding box center [38, 132] width 30 height 9
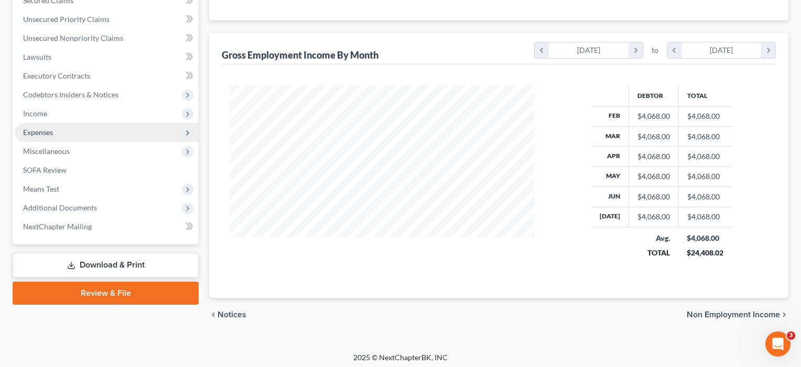
click at [41, 211] on span "Additional Documents" at bounding box center [60, 207] width 74 height 9
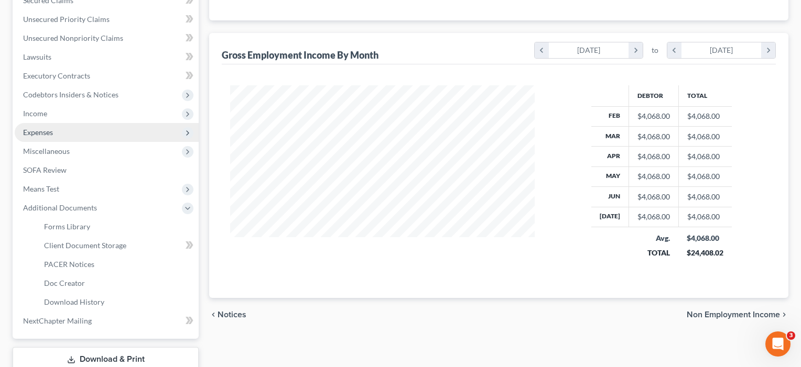
click at [49, 129] on span "Expenses" at bounding box center [38, 132] width 30 height 9
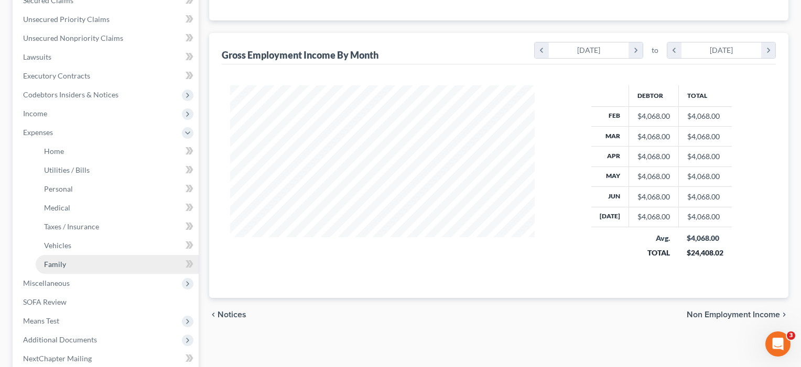
click at [51, 265] on span "Family" at bounding box center [55, 264] width 22 height 9
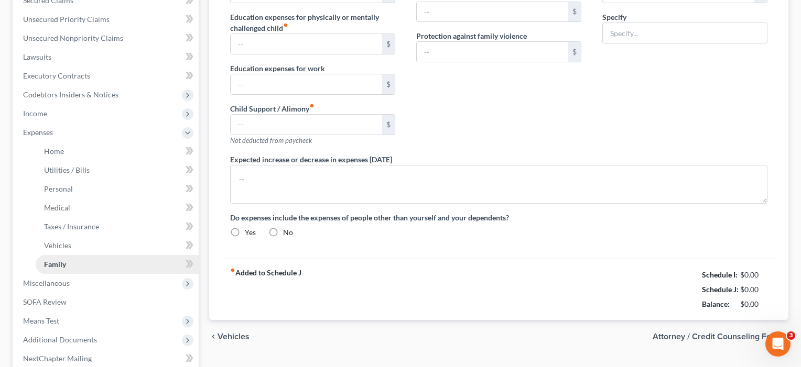
scroll to position [46, 0]
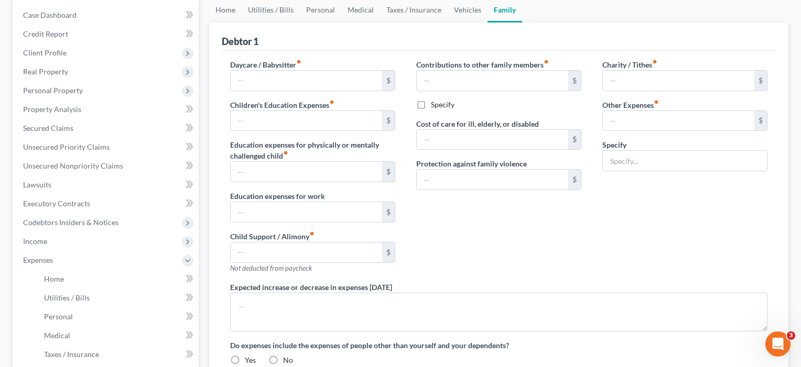
type input "0.00"
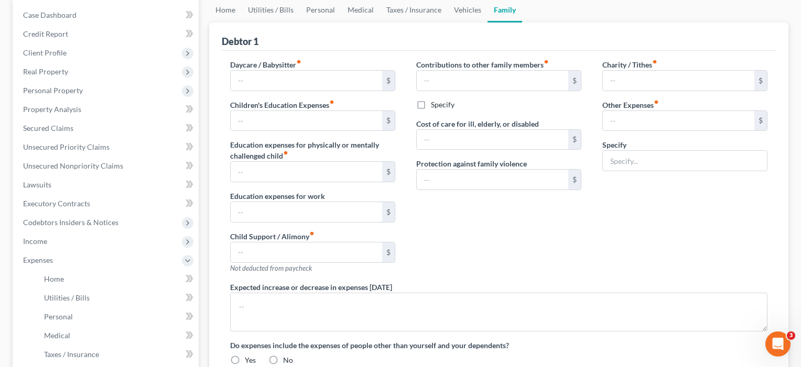
type input "0.00"
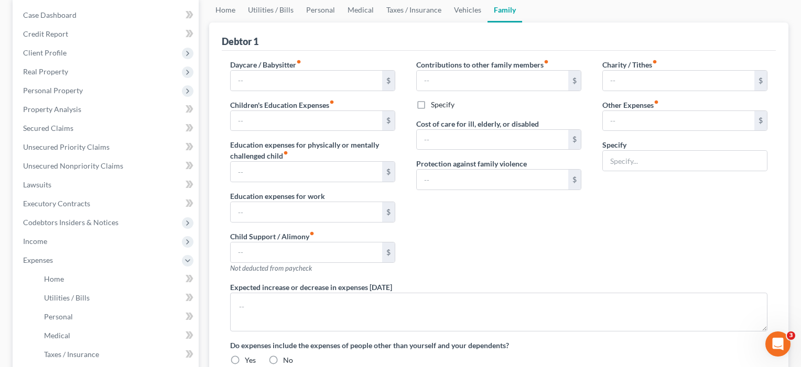
radio input "true"
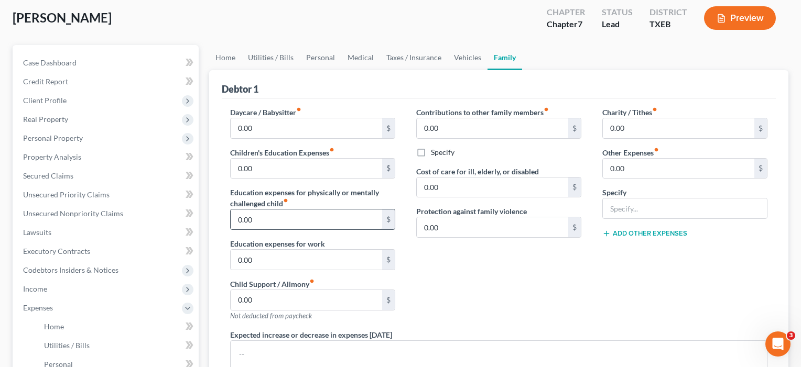
scroll to position [65, 0]
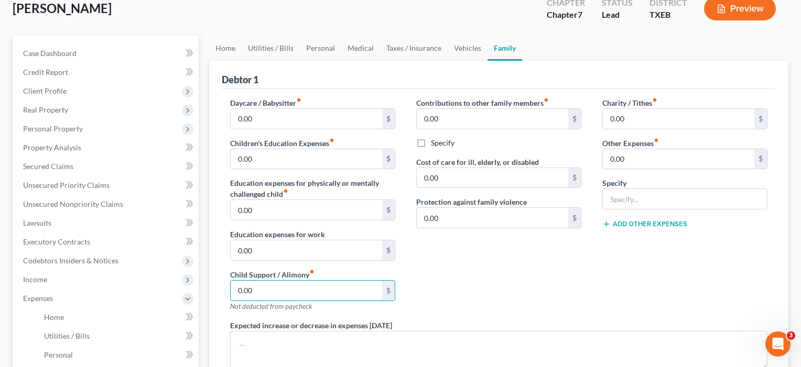
drag, startPoint x: 269, startPoint y: 295, endPoint x: 222, endPoint y: 288, distance: 47.8
click at [222, 288] on div "Daycare / Babysitter fiber_manual_record 0.00 $ Children's Education Expenses f…" at bounding box center [313, 208] width 186 height 223
type input "1,180"
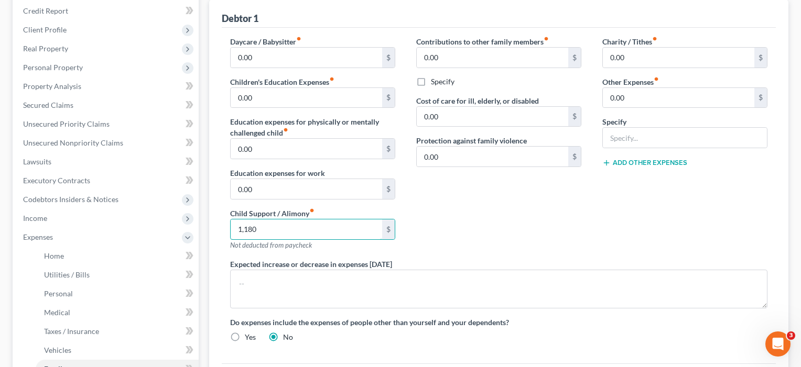
scroll to position [157, 0]
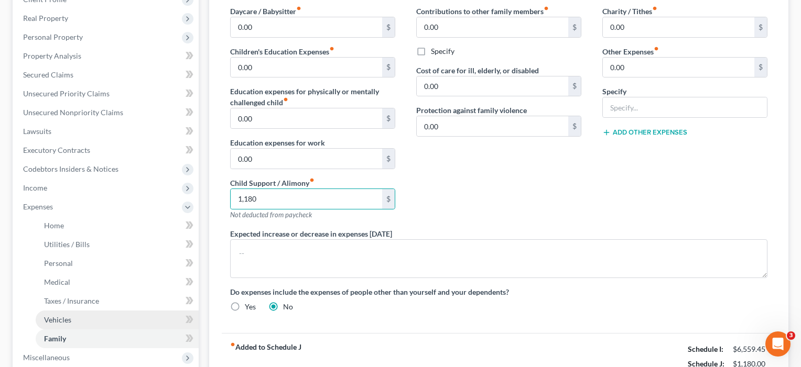
click at [67, 316] on span "Vehicles" at bounding box center [57, 319] width 27 height 9
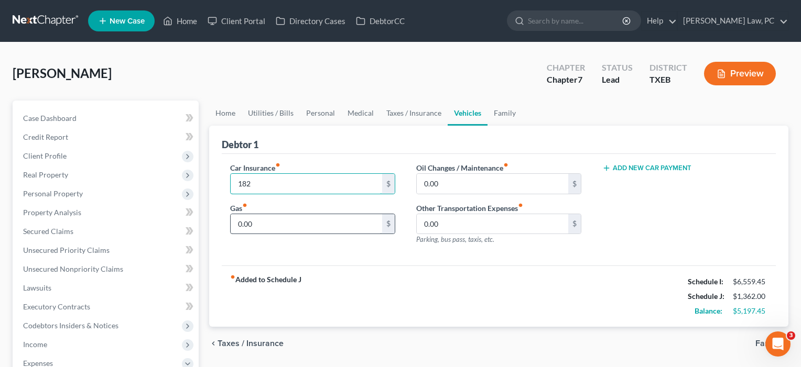
type input "182"
type input "400"
drag, startPoint x: 486, startPoint y: 185, endPoint x: 382, endPoint y: 181, distance: 103.3
click at [382, 182] on div "Car Insurance fiber_manual_record 182 $ Gas fiber_manual_record 400 $ Oil Chang…" at bounding box center [499, 207] width 558 height 91
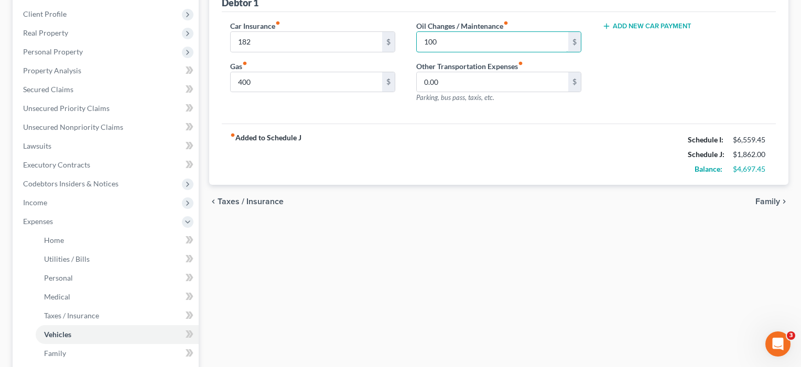
scroll to position [147, 0]
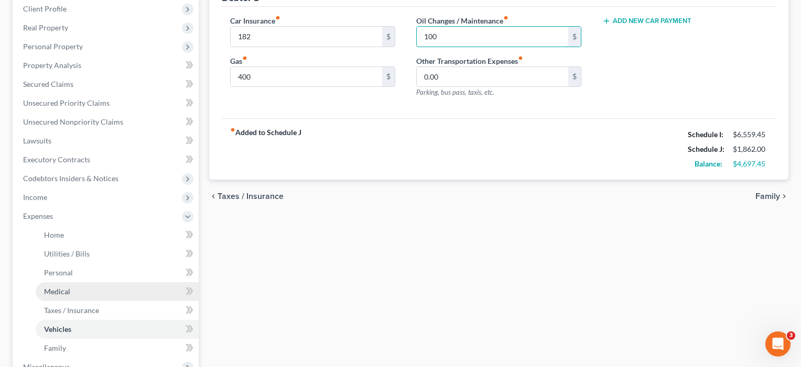
type input "100"
click at [50, 289] on span "Medical" at bounding box center [57, 291] width 26 height 9
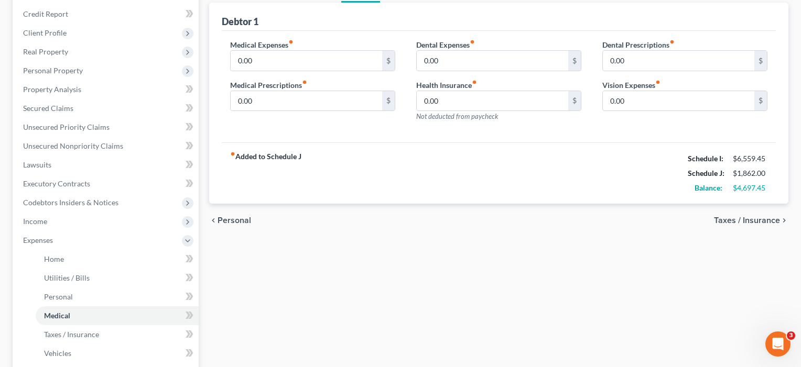
scroll to position [124, 0]
click at [56, 262] on span "Home" at bounding box center [54, 258] width 20 height 9
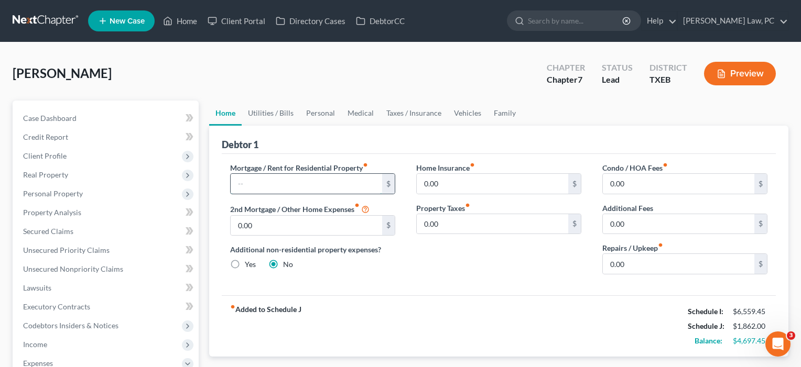
click at [247, 190] on input "text" at bounding box center [306, 184] width 151 height 20
type input "2,400"
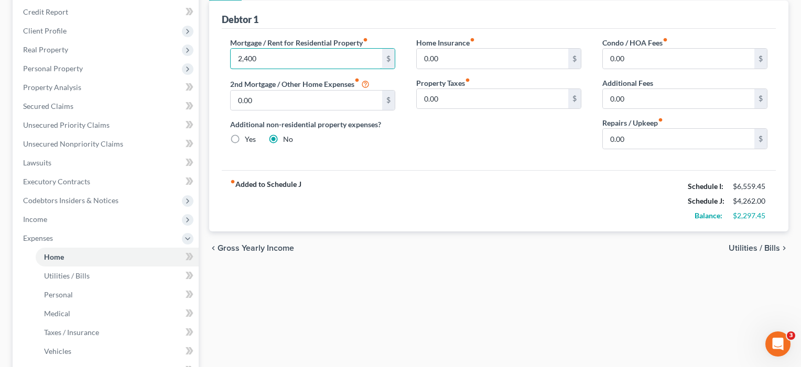
scroll to position [126, 0]
drag, startPoint x: 446, startPoint y: 58, endPoint x: 408, endPoint y: 56, distance: 38.3
click at [408, 57] on div "Home Insurance fiber_manual_record 0.00 $ Property Taxes fiber_manual_record 0.…" at bounding box center [499, 97] width 186 height 121
type input "29"
click at [644, 98] on input "0.00" at bounding box center [678, 99] width 151 height 20
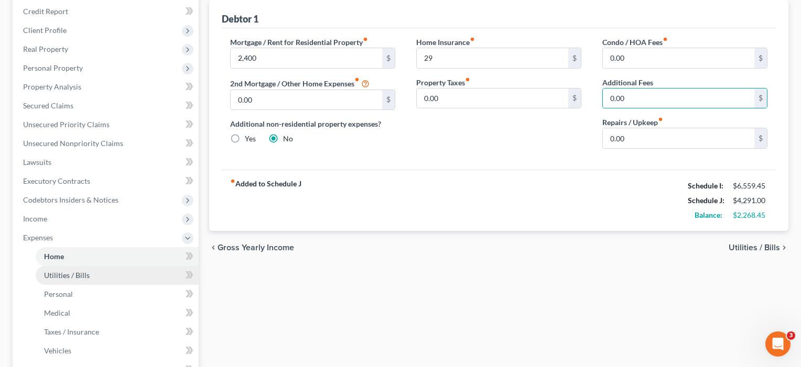
click at [90, 276] on link "Utilities / Bills" at bounding box center [117, 275] width 163 height 19
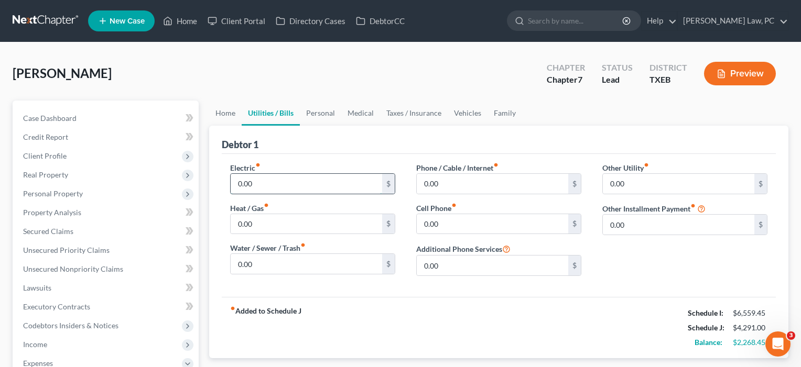
drag, startPoint x: 261, startPoint y: 189, endPoint x: 231, endPoint y: 186, distance: 30.0
click at [231, 186] on input "0.00" at bounding box center [306, 184] width 151 height 20
type input "400"
click at [256, 231] on input "0.00" at bounding box center [306, 224] width 151 height 20
drag, startPoint x: 251, startPoint y: 227, endPoint x: 225, endPoint y: 223, distance: 27.1
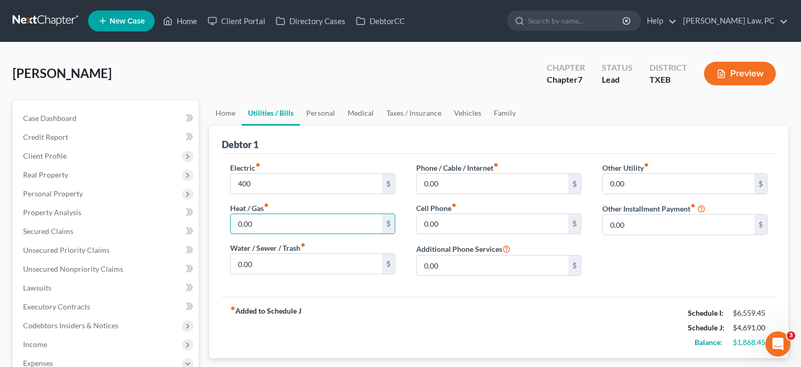
click at [225, 223] on div "Electric fiber_manual_record 400 $ Heat / Gas fiber_manual_record 0.00 $ Water …" at bounding box center [313, 223] width 186 height 122
type input "75"
click at [277, 265] on input "0.00" at bounding box center [306, 264] width 151 height 20
drag, startPoint x: 442, startPoint y: 188, endPoint x: 407, endPoint y: 185, distance: 35.2
click at [407, 185] on div "Phone / Cable / Internet fiber_manual_record 0.00 $ Cell Phone fiber_manual_rec…" at bounding box center [499, 223] width 186 height 122
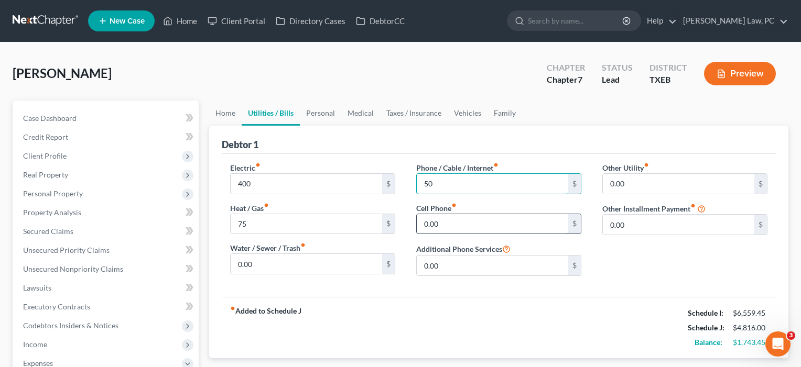
type input "50"
drag, startPoint x: 446, startPoint y: 233, endPoint x: 399, endPoint y: 222, distance: 49.1
type input "127"
click at [649, 223] on input "0.00" at bounding box center [678, 225] width 151 height 20
type input "0.01"
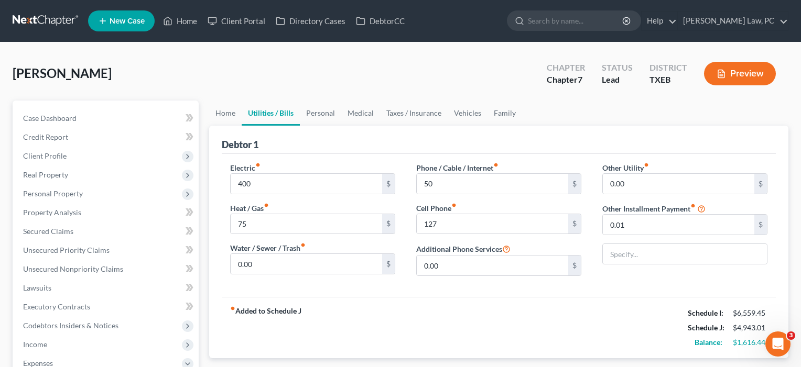
click at [634, 265] on div "Other Utility fiber_manual_record 0.00 $ Other Installment Payment fiber_manual…" at bounding box center [685, 223] width 186 height 122
click at [634, 262] on input "text" at bounding box center [685, 254] width 164 height 20
type input "Subscriptions"
type input "8"
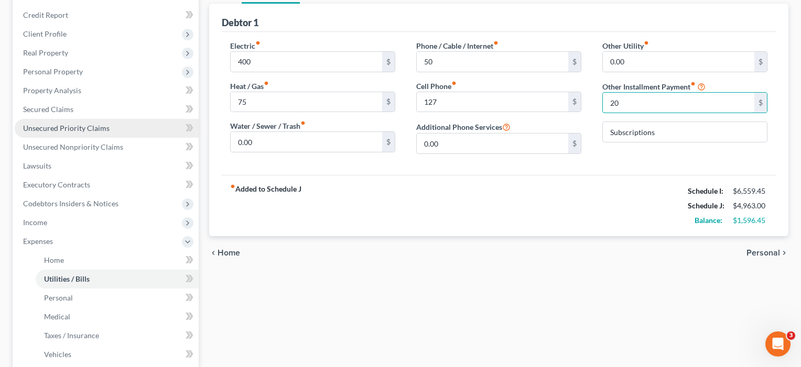
scroll to position [137, 0]
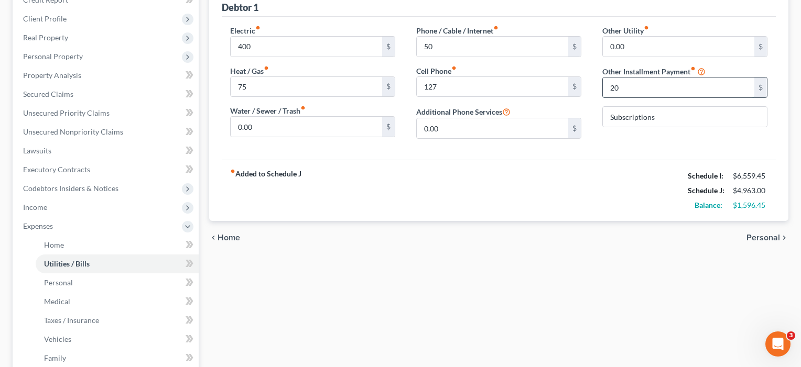
drag, startPoint x: 639, startPoint y: 82, endPoint x: 655, endPoint y: 90, distance: 18.0
click at [655, 90] on input "20" at bounding box center [678, 88] width 151 height 20
type input "28"
click at [54, 285] on span "Personal" at bounding box center [58, 282] width 29 height 9
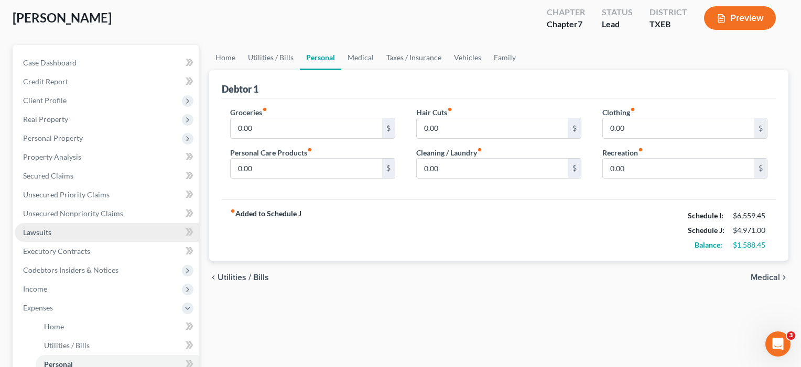
scroll to position [60, 0]
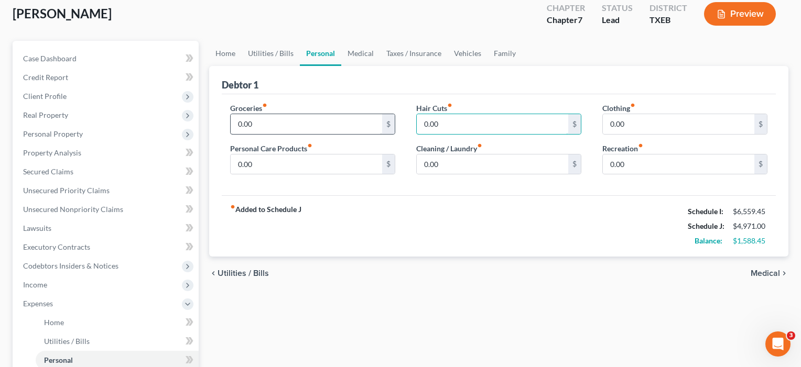
drag, startPoint x: 453, startPoint y: 123, endPoint x: 379, endPoint y: 119, distance: 74.0
click at [379, 119] on div "Groceries fiber_manual_record 0.00 $ Personal Care Products fiber_manual_record…" at bounding box center [499, 143] width 558 height 81
type input "75"
drag, startPoint x: 639, startPoint y: 125, endPoint x: 565, endPoint y: 111, distance: 75.7
click at [565, 111] on div "Groceries fiber_manual_record 0.00 $ Personal Care Products fiber_manual_record…" at bounding box center [499, 143] width 558 height 81
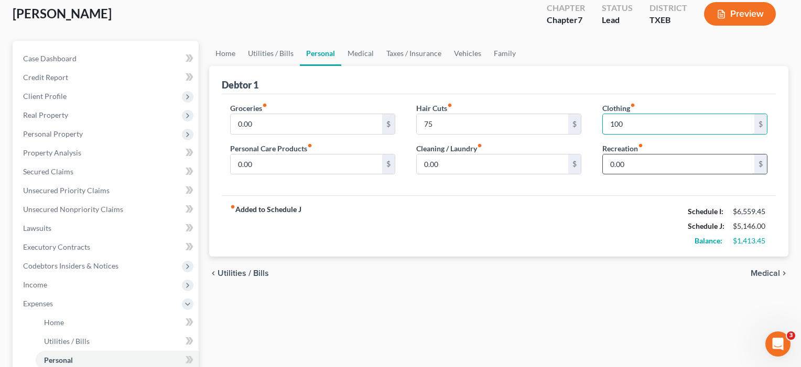
type input "100"
drag, startPoint x: 636, startPoint y: 167, endPoint x: 566, endPoint y: 163, distance: 69.3
click at [566, 163] on div "Groceries fiber_manual_record 0.00 $ Personal Care Products fiber_manual_record…" at bounding box center [499, 143] width 558 height 81
type input "100"
drag, startPoint x: 447, startPoint y: 166, endPoint x: 413, endPoint y: 162, distance: 33.7
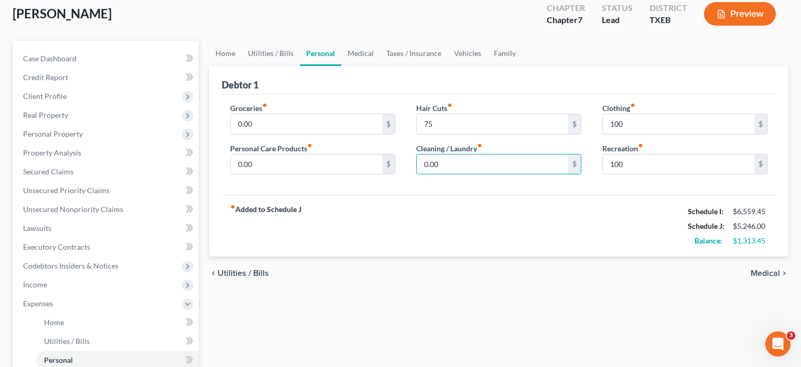
click at [413, 162] on div "Hair Cuts fiber_manual_record 75 $ Cleaning / Laundry fiber_manual_record 0.00 $" at bounding box center [499, 143] width 186 height 81
type input "40"
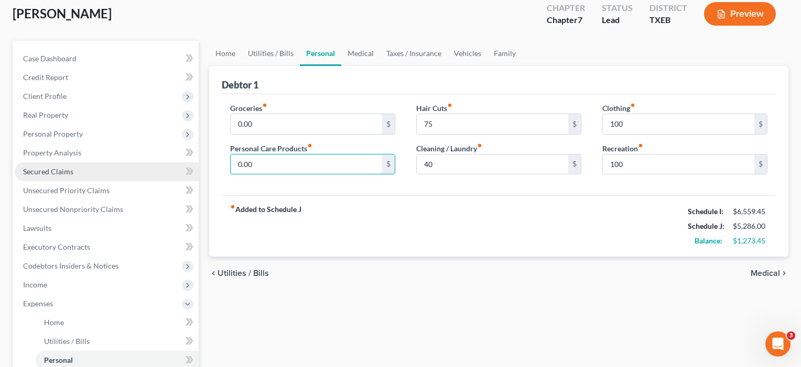
drag, startPoint x: 263, startPoint y: 166, endPoint x: 187, endPoint y: 164, distance: 76.5
click at [187, 164] on div "Petition Navigation Case Dashboard Payments Invoices Payments Payments Credit R…" at bounding box center [400, 324] width 786 height 567
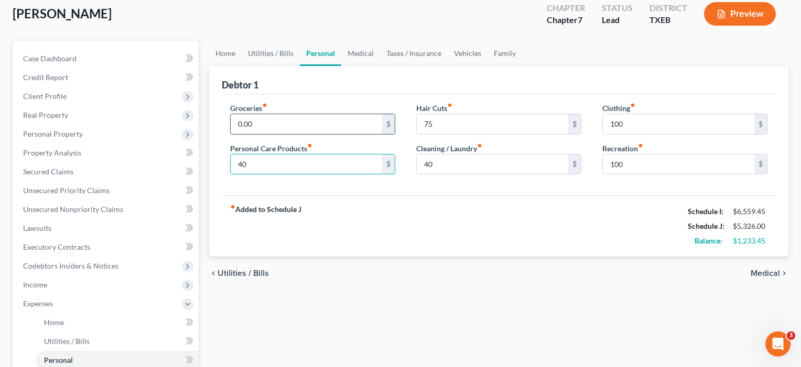
type input "40"
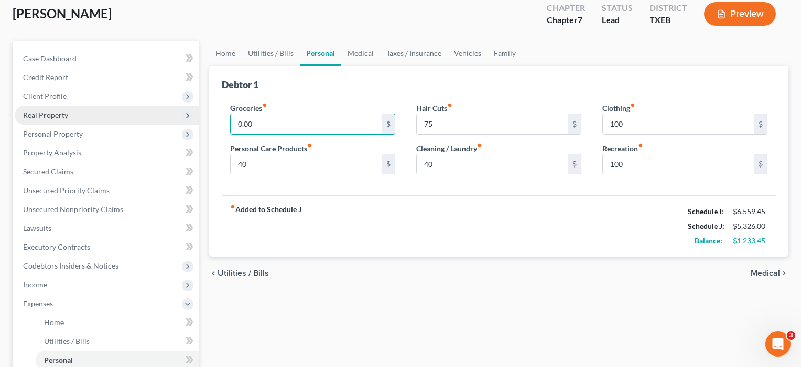
drag, startPoint x: 258, startPoint y: 123, endPoint x: 186, endPoint y: 120, distance: 71.8
click at [186, 120] on div "Petition Navigation Case Dashboard Payments Invoices Payments Payments Credit R…" at bounding box center [400, 324] width 786 height 567
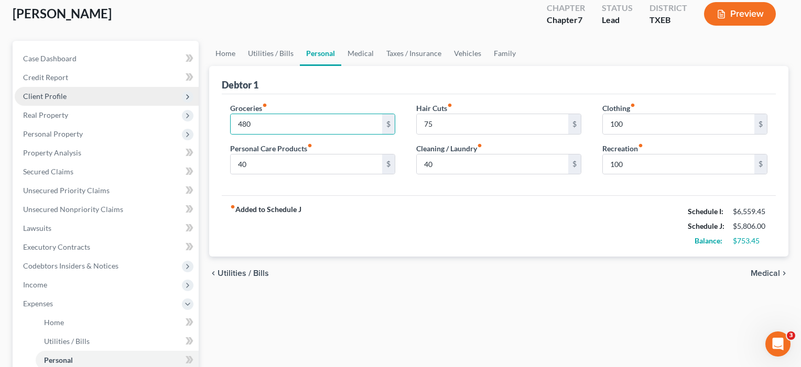
click at [74, 97] on span "Client Profile" at bounding box center [107, 96] width 184 height 19
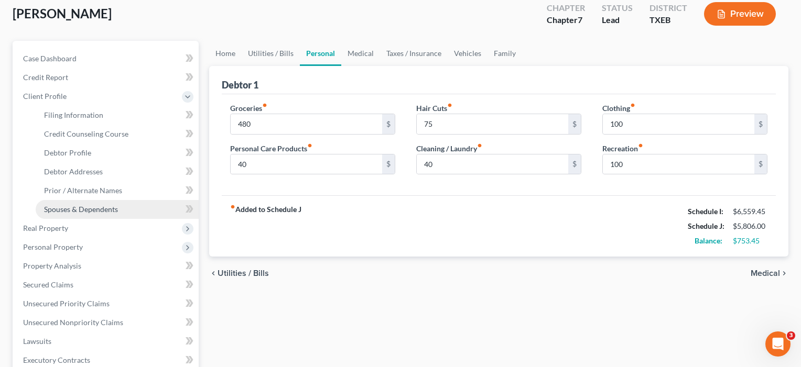
click at [102, 209] on span "Spouses & Dependents" at bounding box center [81, 209] width 74 height 9
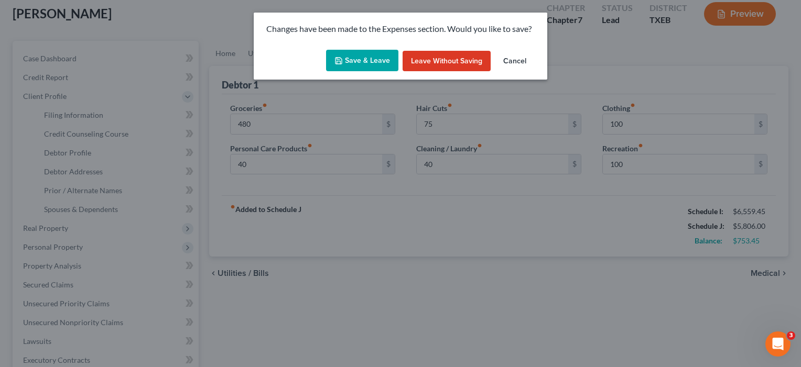
click at [369, 63] on button "Save & Leave" at bounding box center [362, 61] width 72 height 22
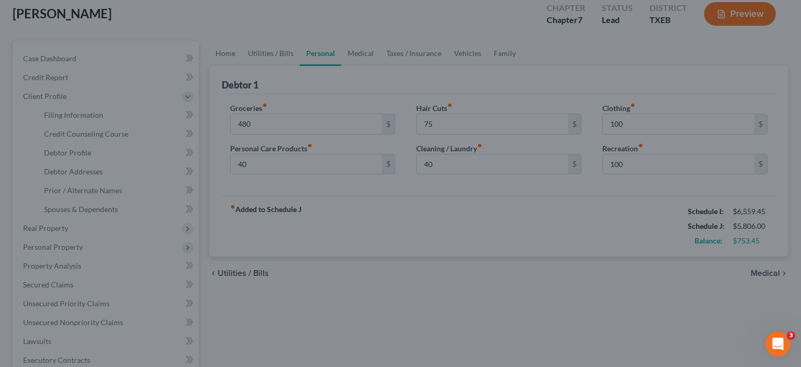
type input "480.00"
type input "40.00"
type input "75.00"
type input "40.00"
type input "100.00"
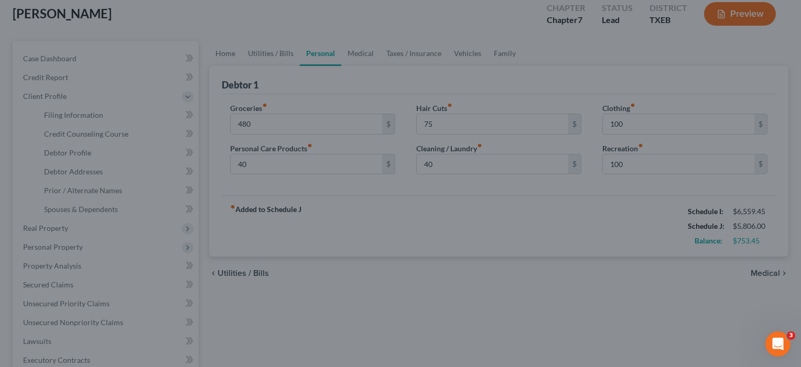
type input "100.00"
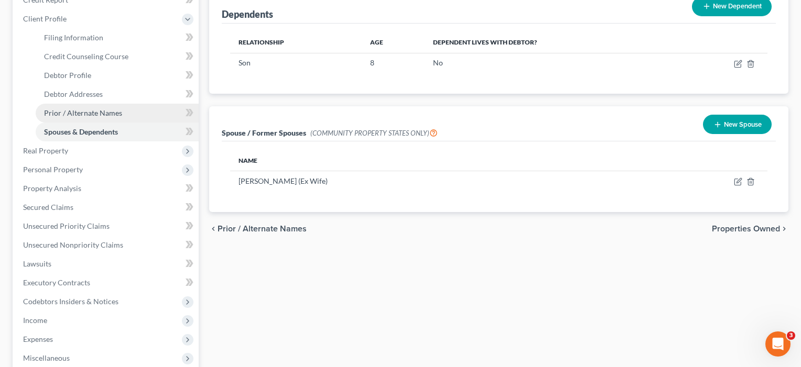
scroll to position [139, 0]
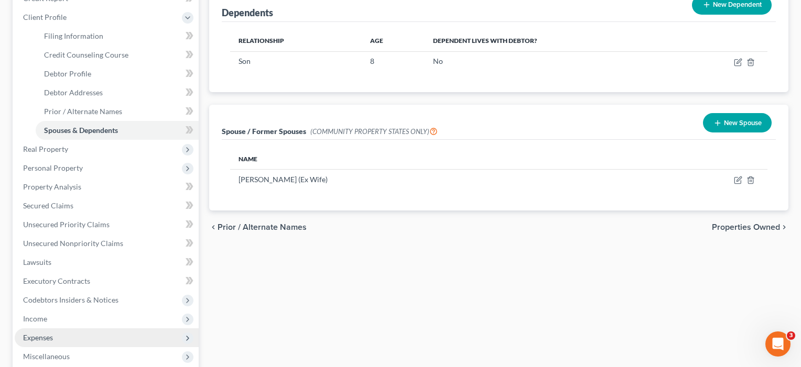
click at [46, 340] on span "Expenses" at bounding box center [38, 337] width 30 height 9
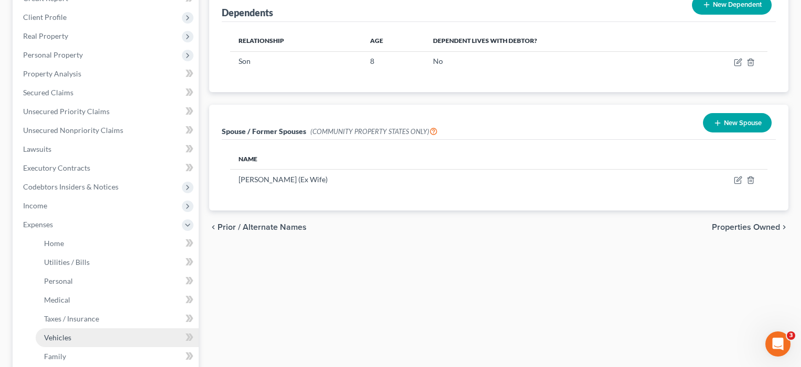
click at [60, 337] on span "Vehicles" at bounding box center [57, 337] width 27 height 9
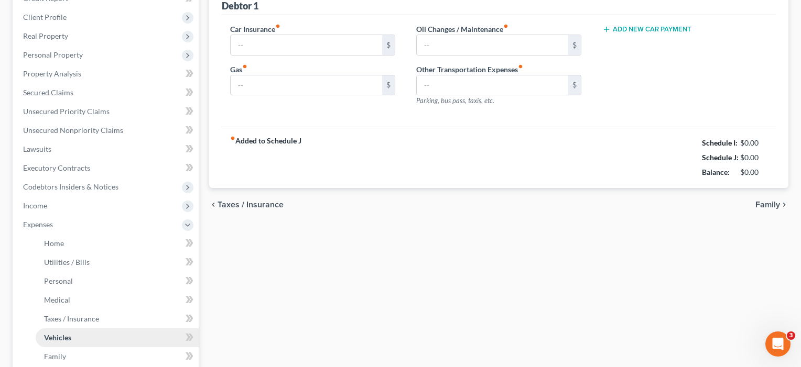
scroll to position [41, 0]
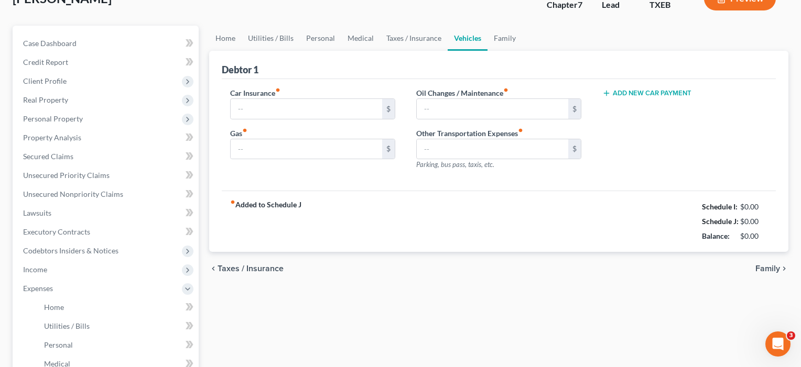
type input "182.00"
type input "400.00"
type input "100.00"
type input "0.00"
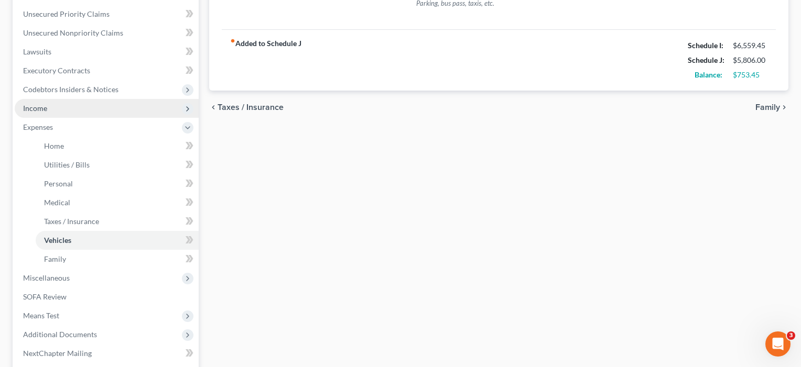
scroll to position [239, 0]
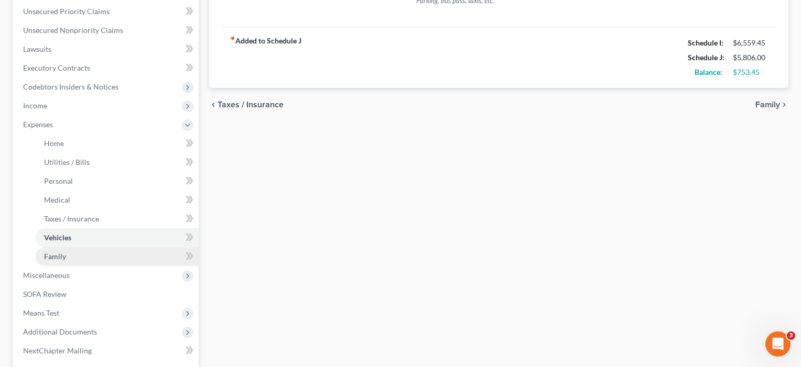
click at [59, 256] on span "Family" at bounding box center [55, 256] width 22 height 9
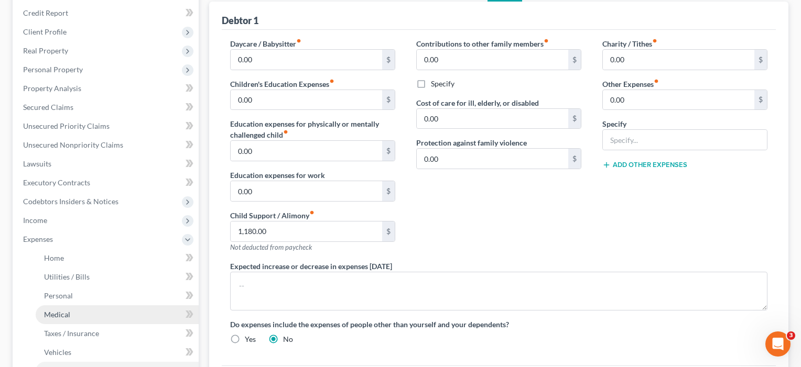
scroll to position [137, 0]
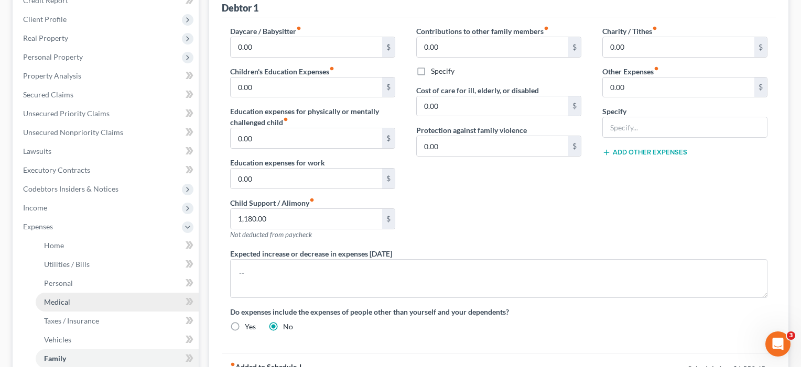
click at [58, 305] on span "Medical" at bounding box center [57, 302] width 26 height 9
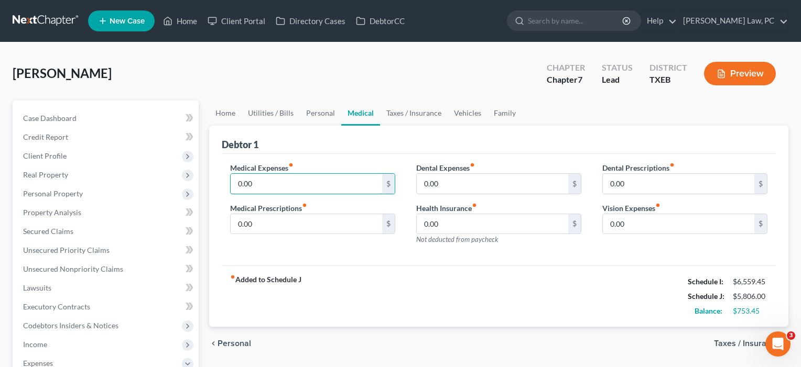
drag, startPoint x: 272, startPoint y: 184, endPoint x: 229, endPoint y: 180, distance: 43.2
click at [229, 180] on div "Medical Expenses fiber_manual_record 0.00 $ Medical Prescriptions fiber_manual_…" at bounding box center [313, 207] width 186 height 91
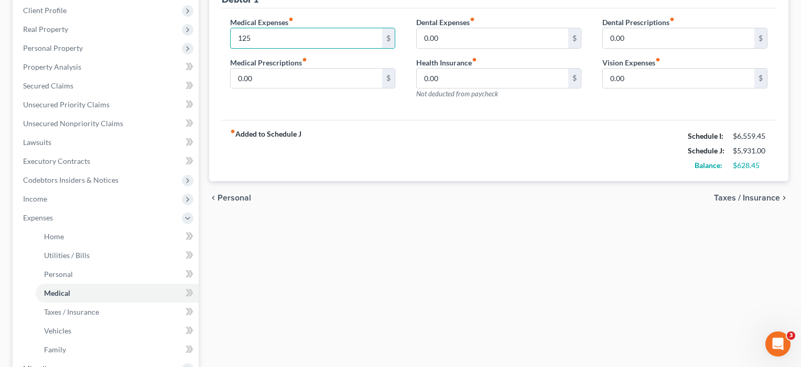
scroll to position [147, 0]
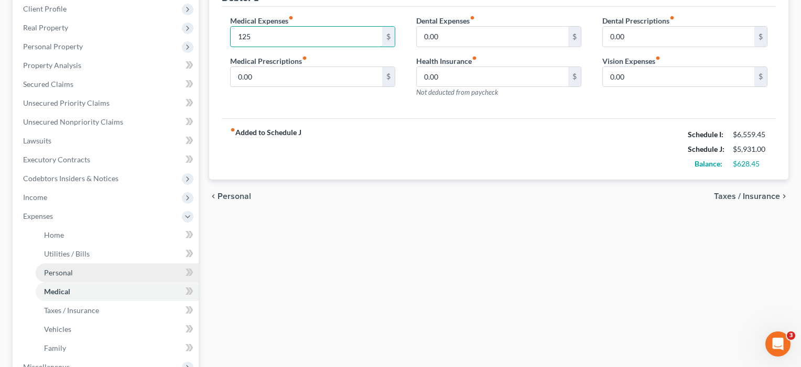
type input "125"
click at [62, 273] on span "Personal" at bounding box center [58, 272] width 29 height 9
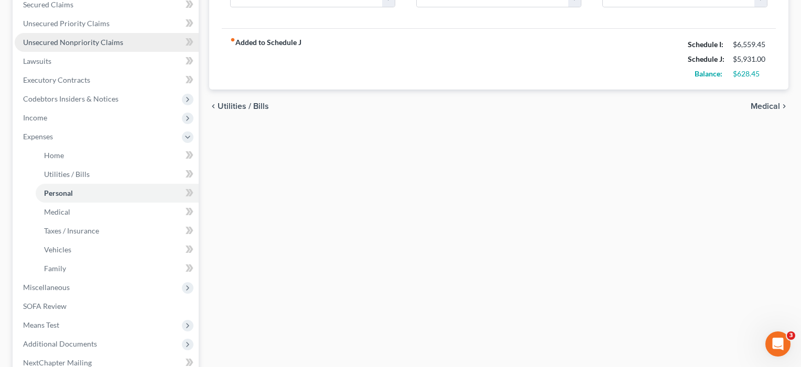
scroll to position [238, 0]
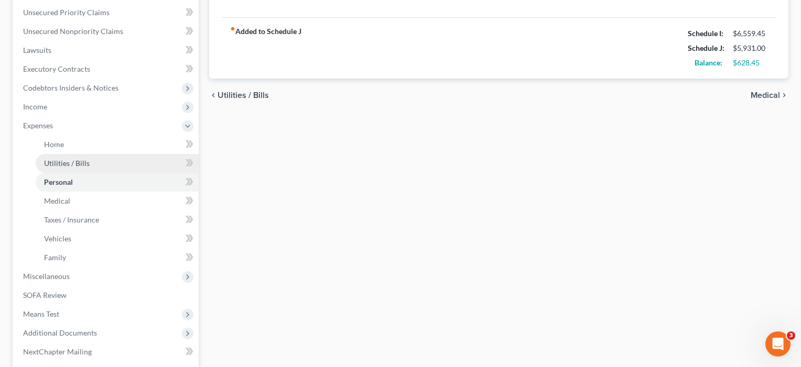
click at [72, 168] on link "Utilities / Bills" at bounding box center [117, 163] width 163 height 19
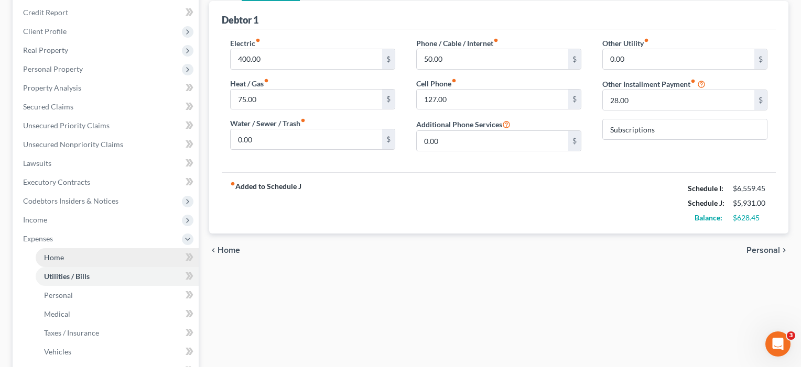
click at [48, 266] on link "Home" at bounding box center [117, 257] width 163 height 19
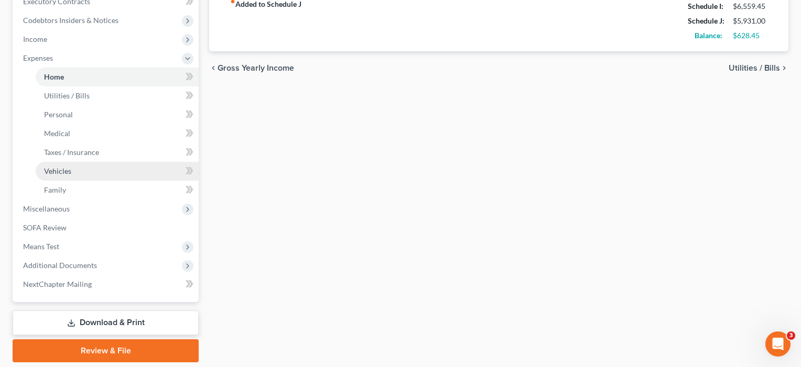
click at [60, 173] on span "Vehicles" at bounding box center [57, 171] width 27 height 9
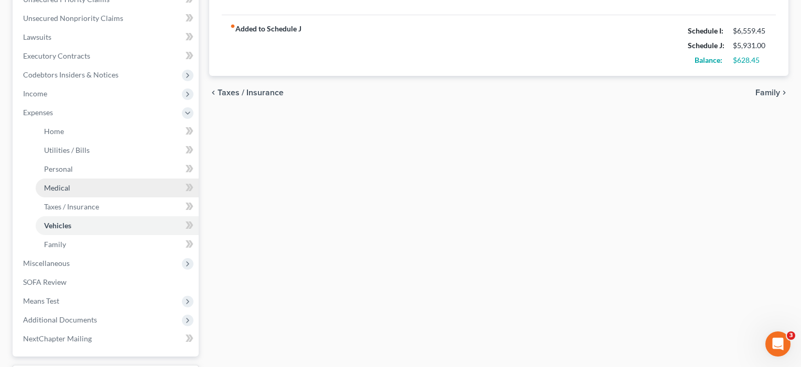
scroll to position [255, 0]
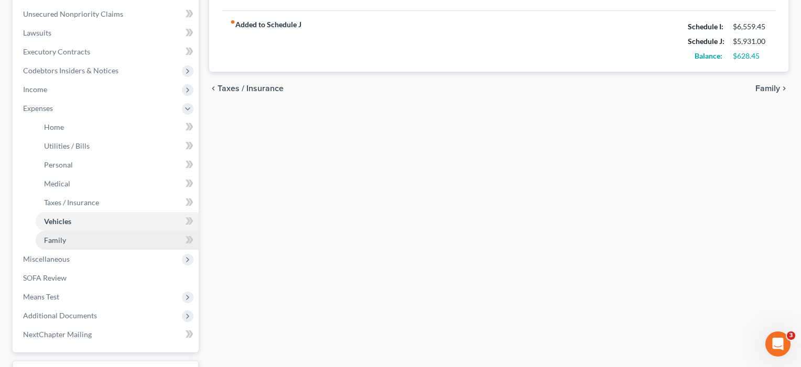
click at [58, 245] on link "Family" at bounding box center [117, 240] width 163 height 19
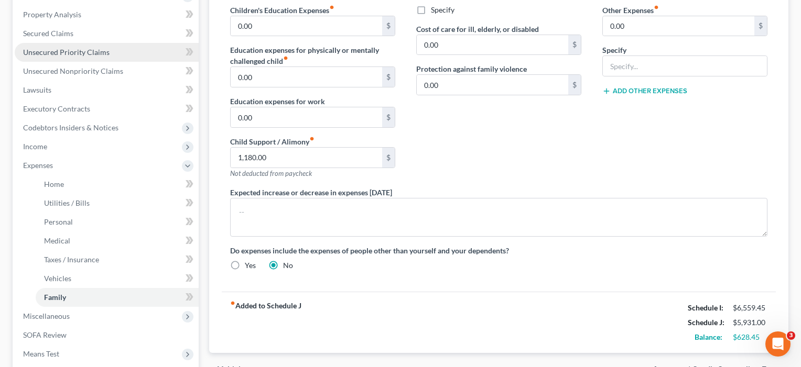
scroll to position [199, 0]
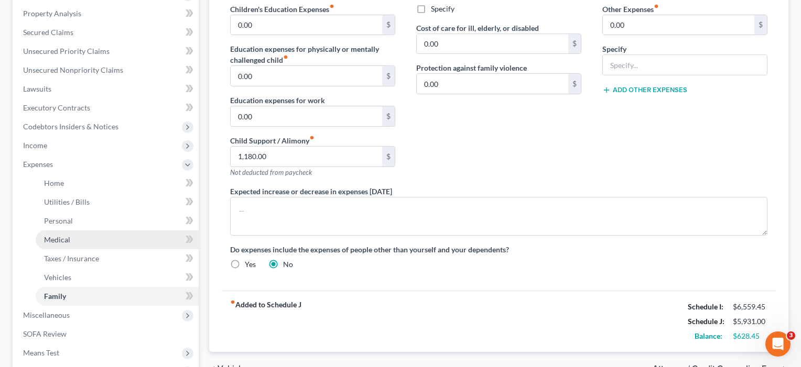
click at [58, 245] on link "Medical" at bounding box center [117, 240] width 163 height 19
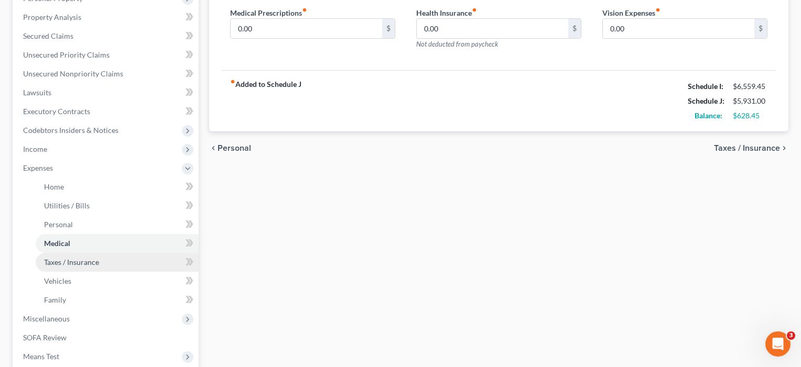
click at [59, 266] on span "Taxes / Insurance" at bounding box center [71, 262] width 55 height 9
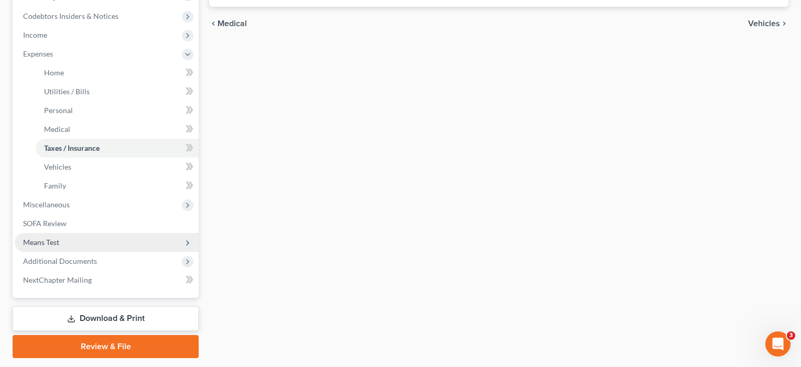
scroll to position [315, 0]
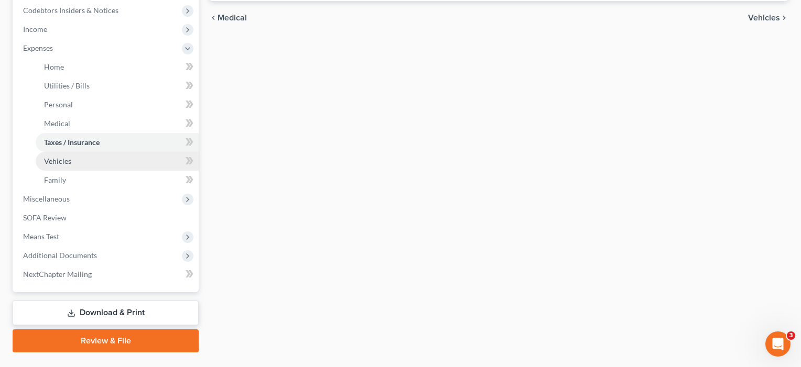
click at [58, 166] on link "Vehicles" at bounding box center [117, 161] width 163 height 19
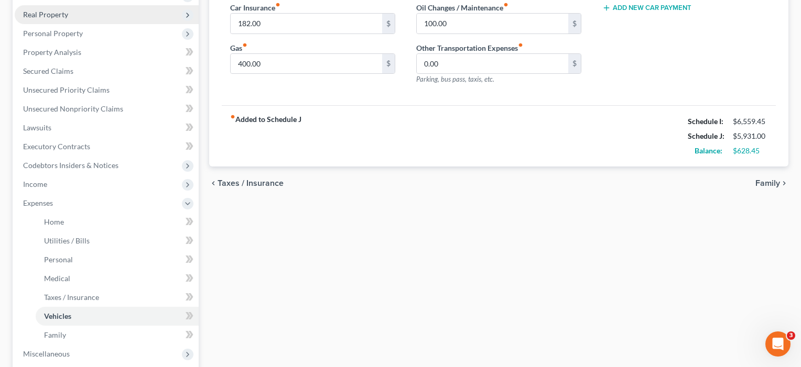
scroll to position [172, 0]
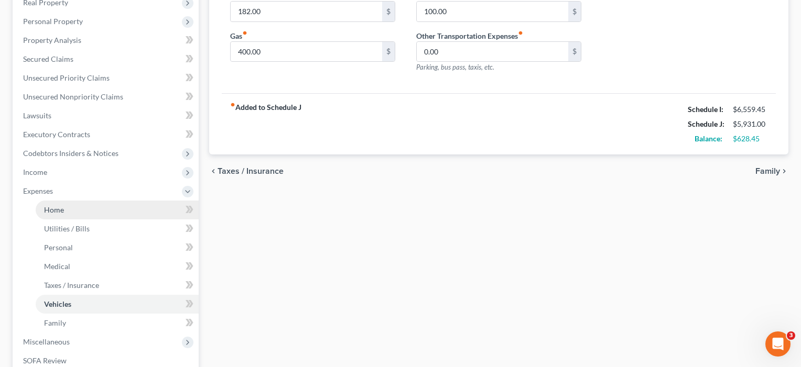
click at [56, 210] on span "Home" at bounding box center [54, 209] width 20 height 9
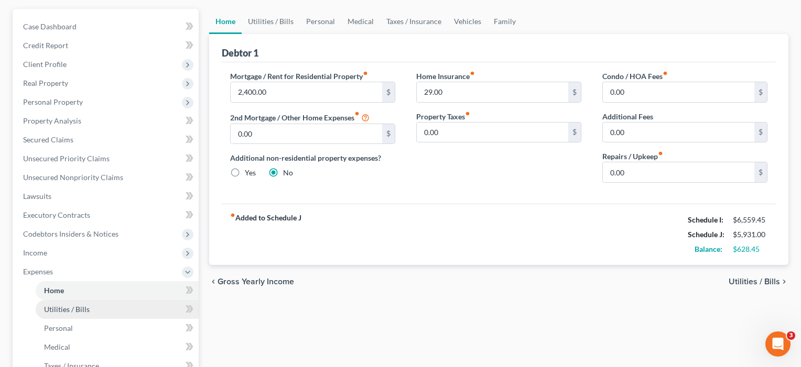
click at [67, 315] on link "Utilities / Bills" at bounding box center [117, 309] width 163 height 19
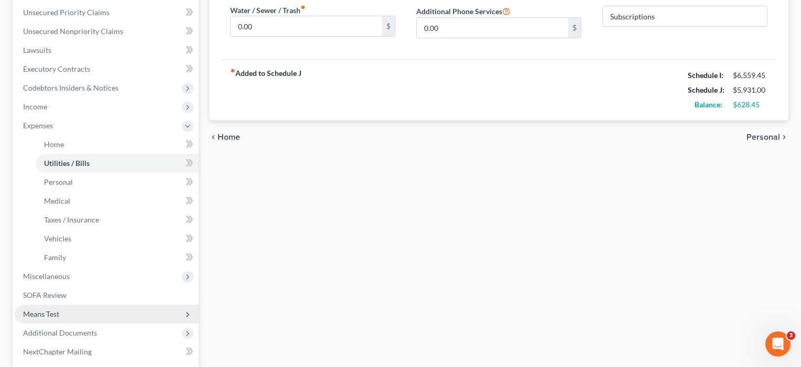
scroll to position [241, 0]
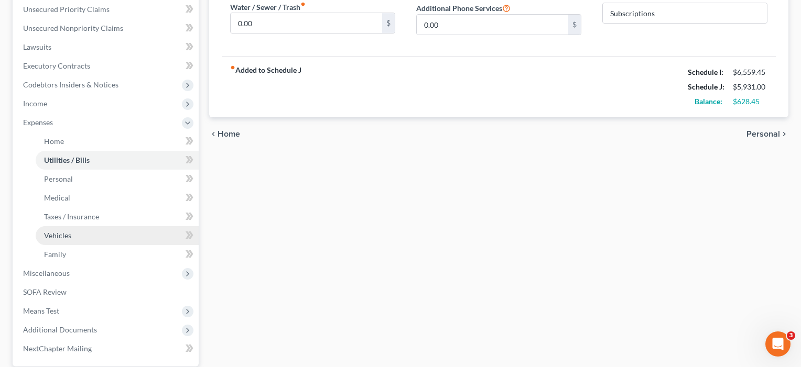
click at [65, 234] on span "Vehicles" at bounding box center [57, 235] width 27 height 9
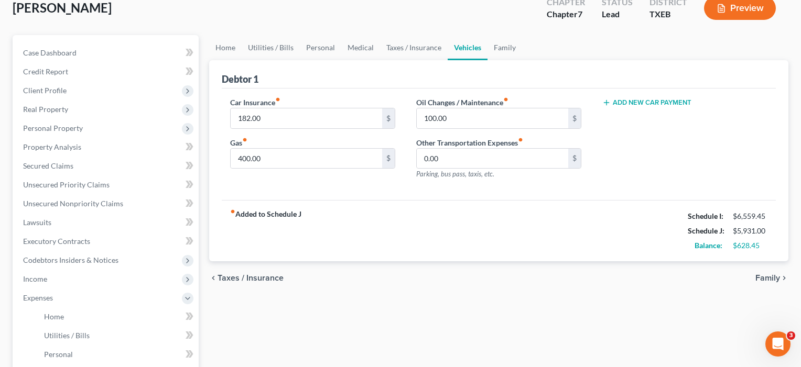
scroll to position [70, 0]
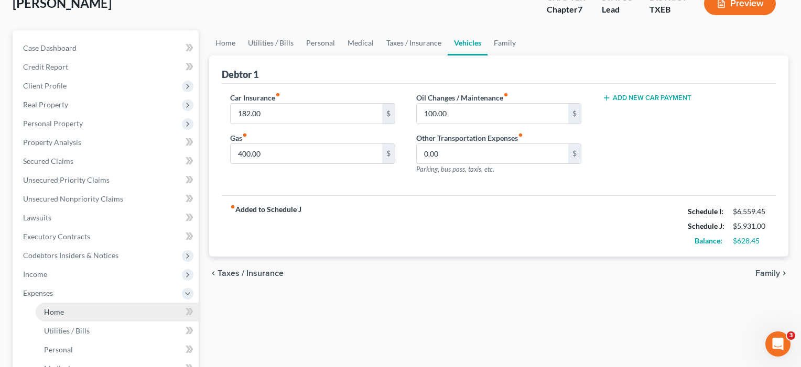
click at [56, 314] on span "Home" at bounding box center [54, 312] width 20 height 9
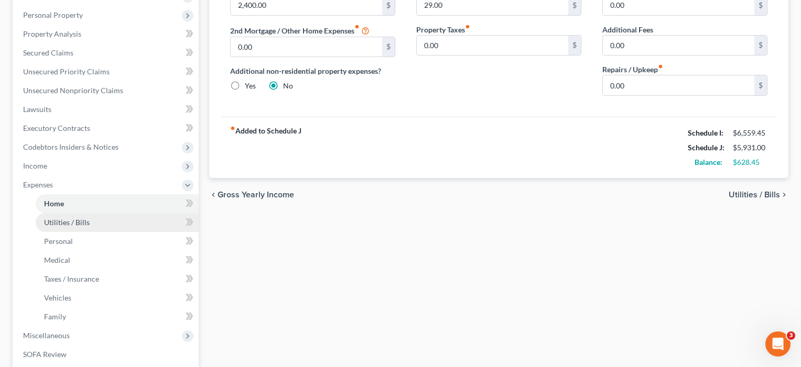
click at [81, 229] on link "Utilities / Bills" at bounding box center [117, 222] width 163 height 19
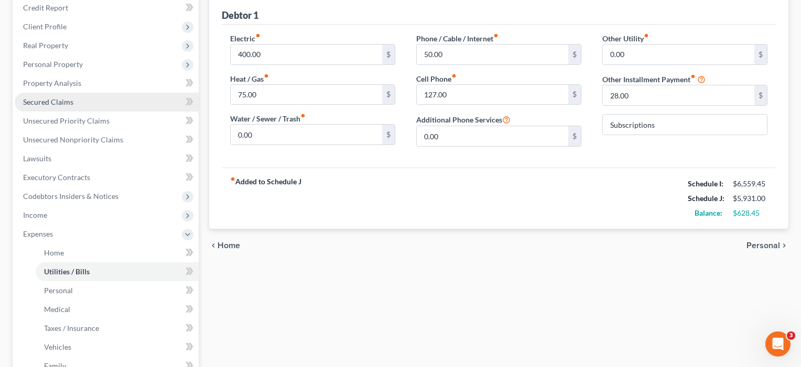
scroll to position [136, 0]
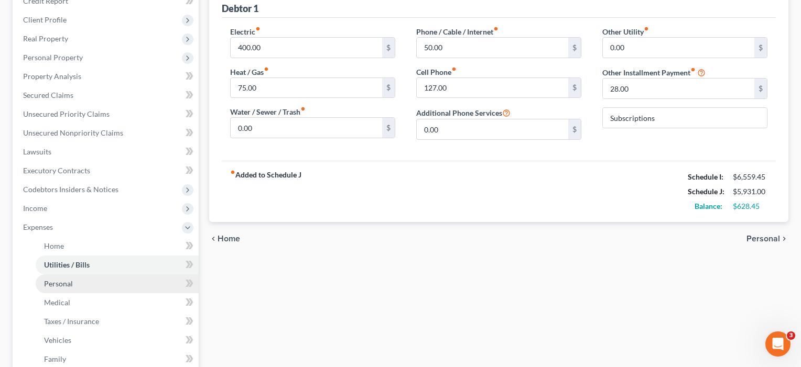
click at [59, 289] on link "Personal" at bounding box center [117, 284] width 163 height 19
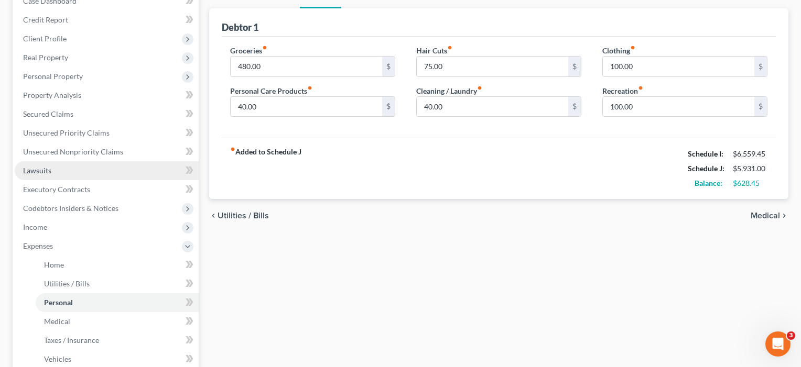
scroll to position [190, 0]
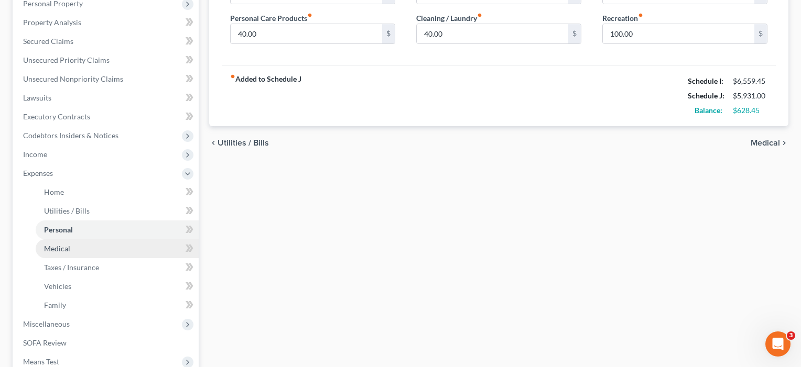
click at [75, 254] on link "Medical" at bounding box center [117, 248] width 163 height 19
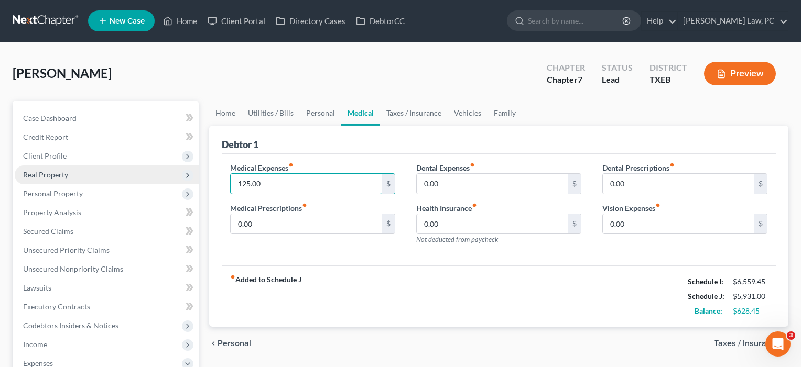
drag, startPoint x: 276, startPoint y: 184, endPoint x: 169, endPoint y: 183, distance: 107.4
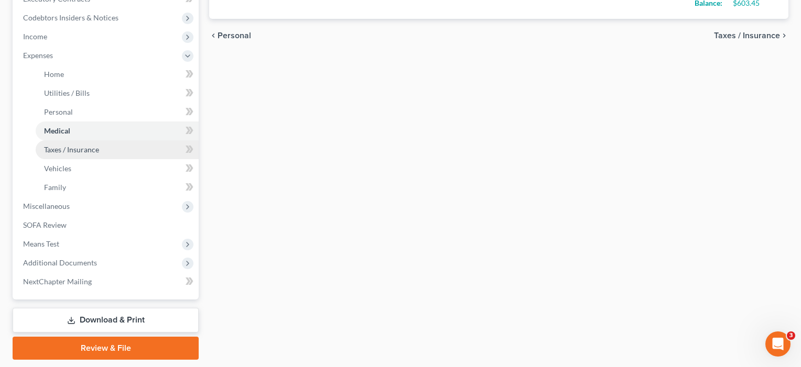
type input "150"
click at [93, 149] on span "Taxes / Insurance" at bounding box center [71, 149] width 55 height 9
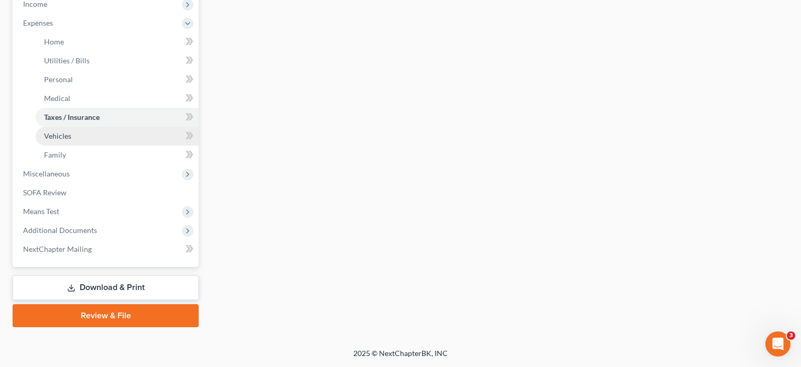
scroll to position [341, 0]
click at [81, 138] on link "Vehicles" at bounding box center [117, 136] width 163 height 19
